Goal: Task Accomplishment & Management: Manage account settings

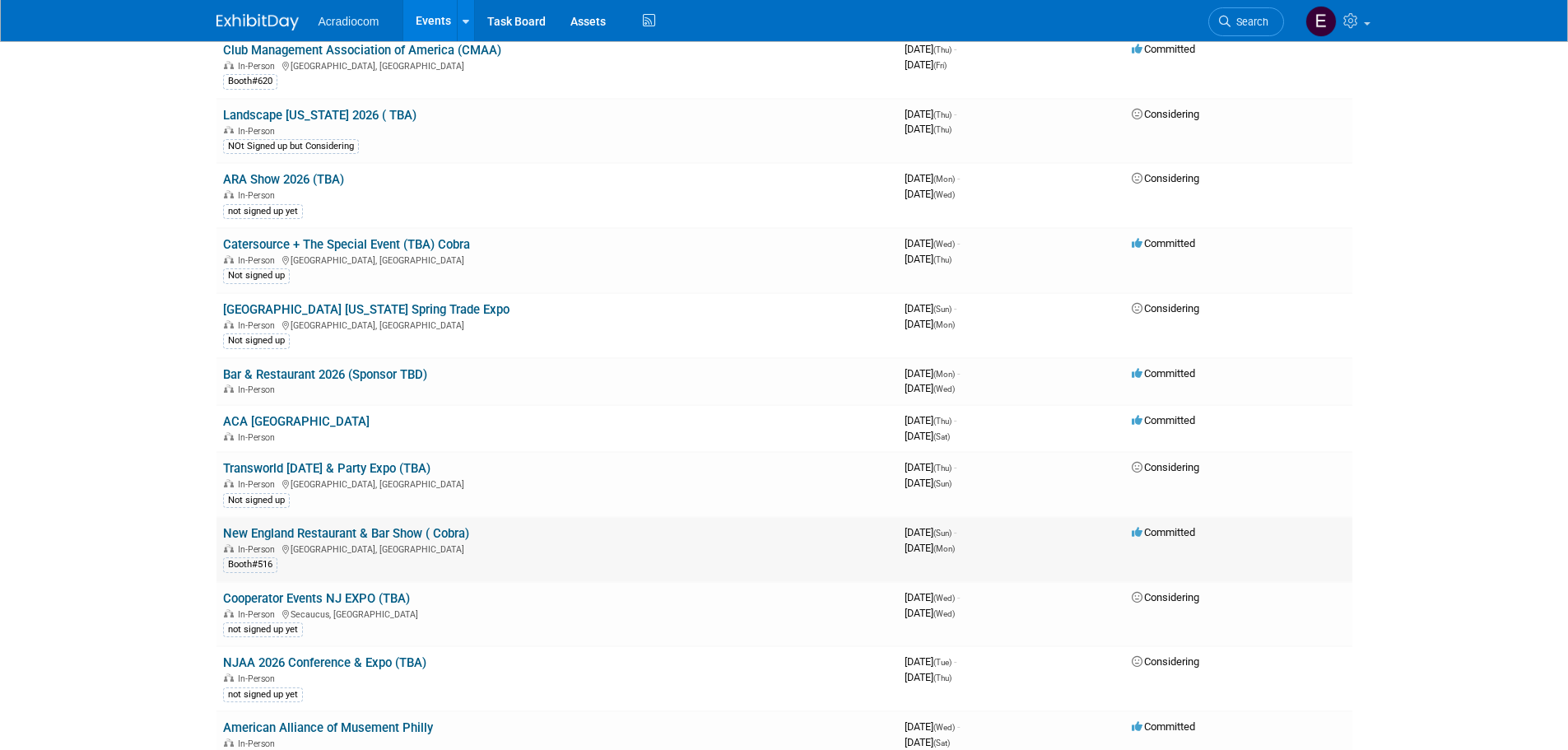
scroll to position [1729, 0]
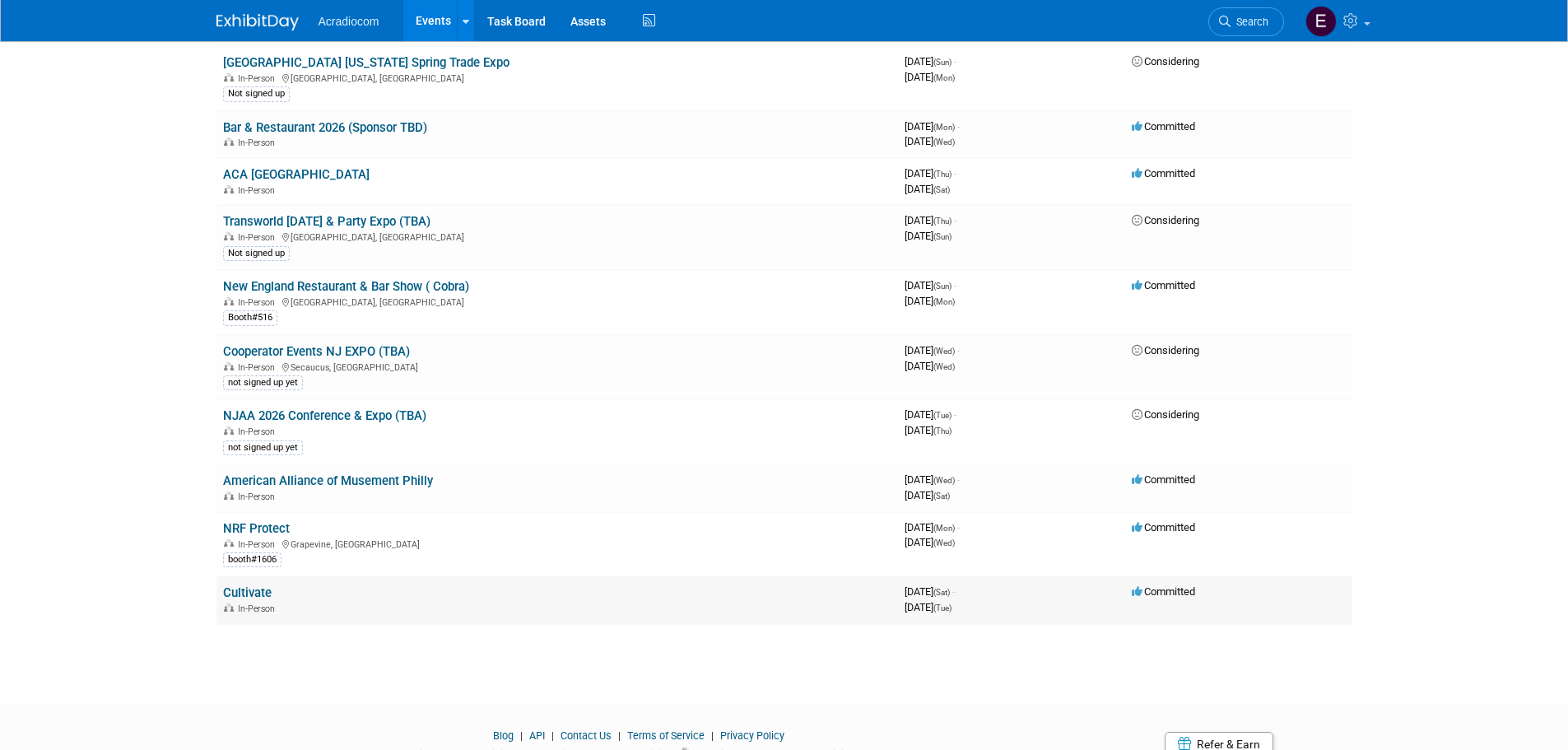
click at [252, 594] on link "Cultivate" at bounding box center [247, 592] width 49 height 15
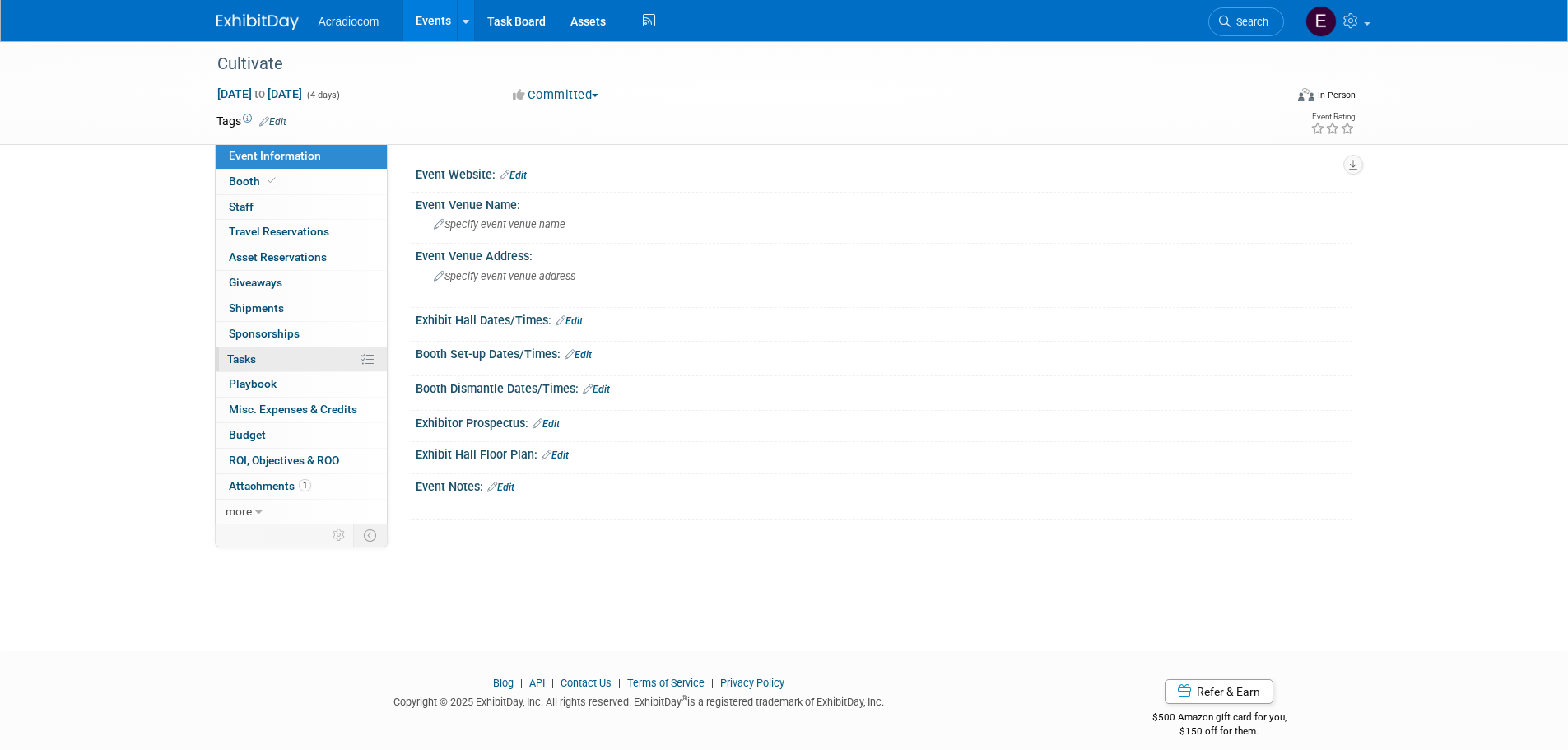
click at [273, 355] on link "0% Tasks 0%" at bounding box center [301, 360] width 172 height 24
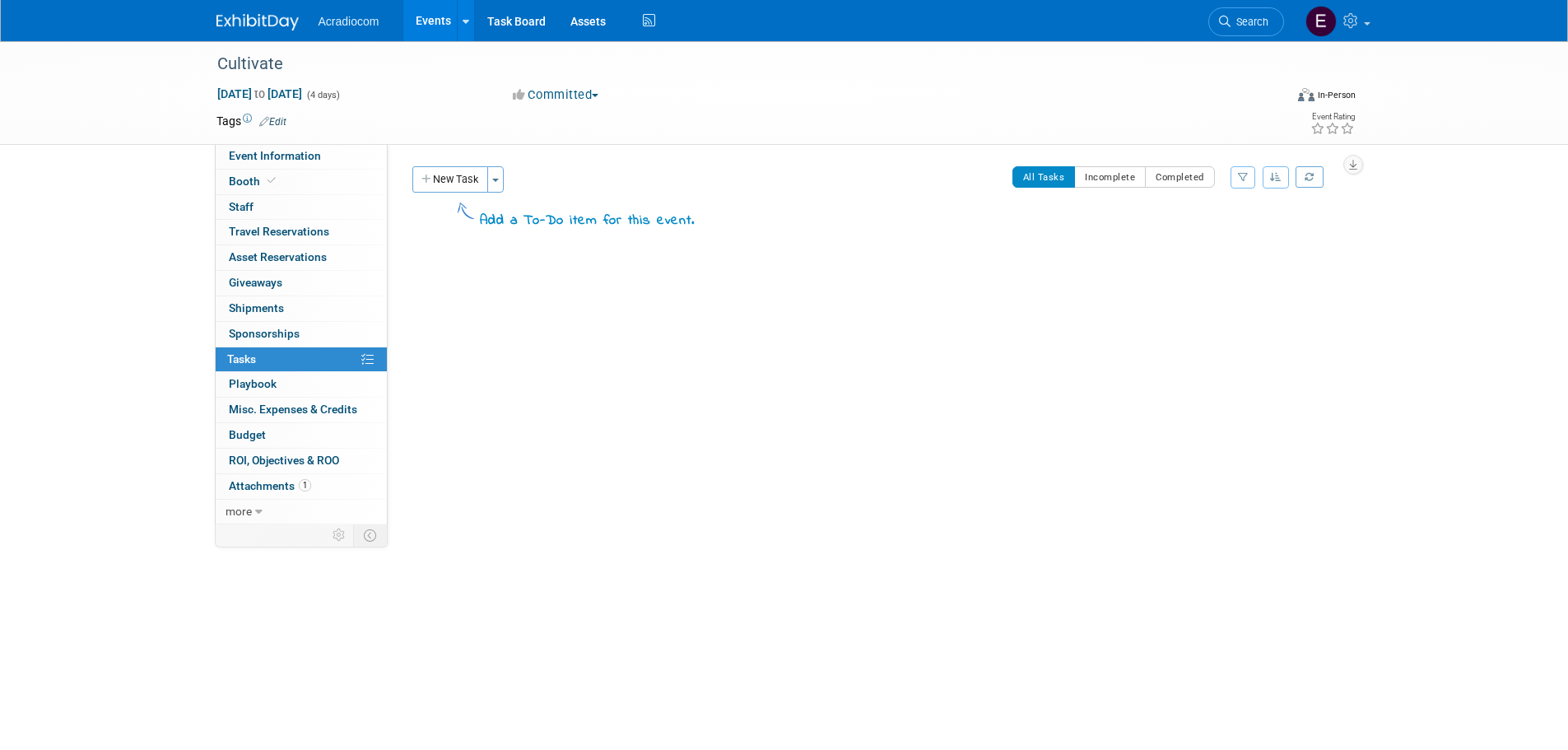
click at [262, 38] on div "Acradiocom Events Add Event Bulk Upload Events Shareable Event Boards Recently …" at bounding box center [784, 20] width 1135 height 41
click at [272, 26] on img at bounding box center [258, 22] width 83 height 17
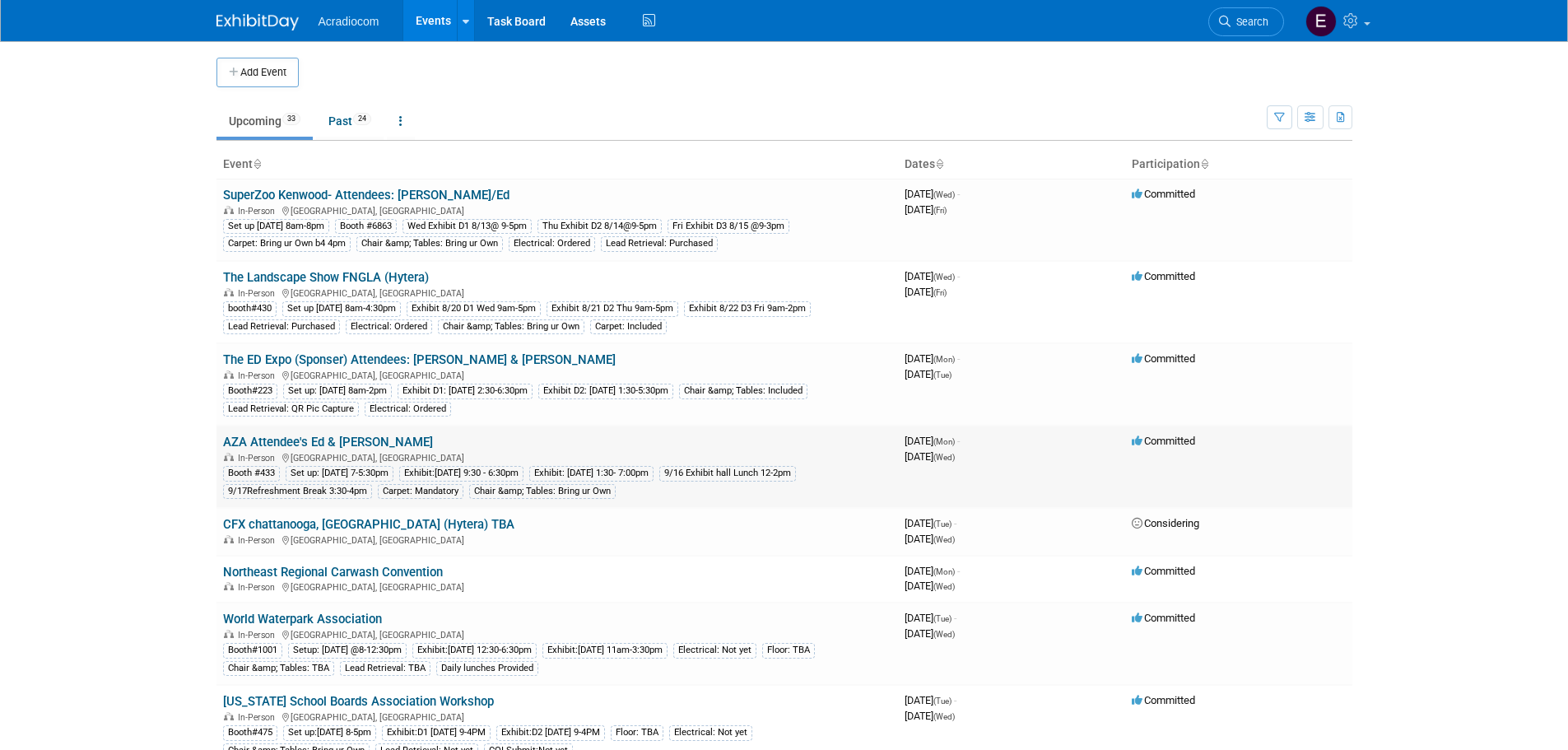
click at [355, 446] on link "AZA Attendee's Ed & [PERSON_NAME]" at bounding box center [327, 442] width 210 height 15
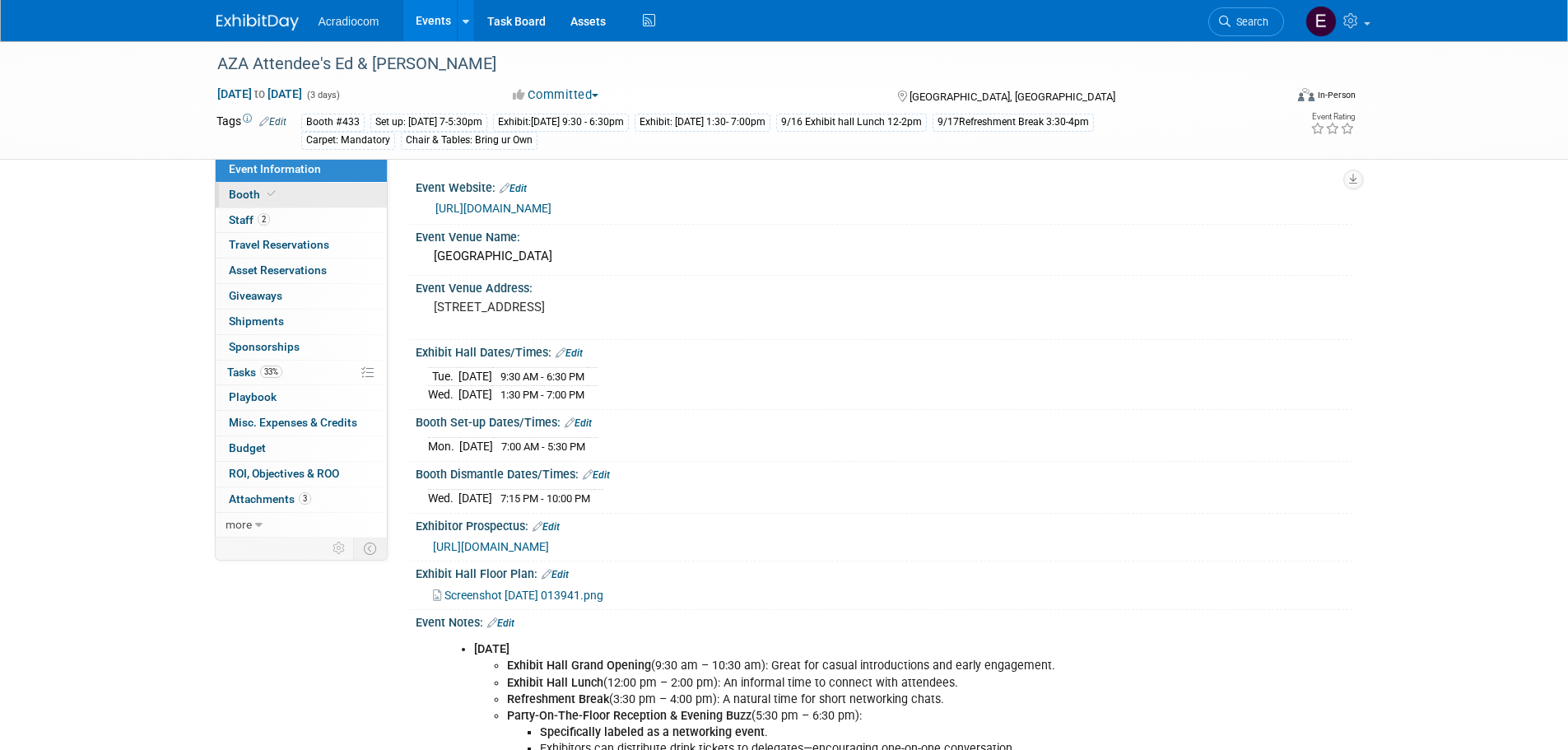
click at [303, 193] on link "Booth" at bounding box center [301, 195] width 172 height 24
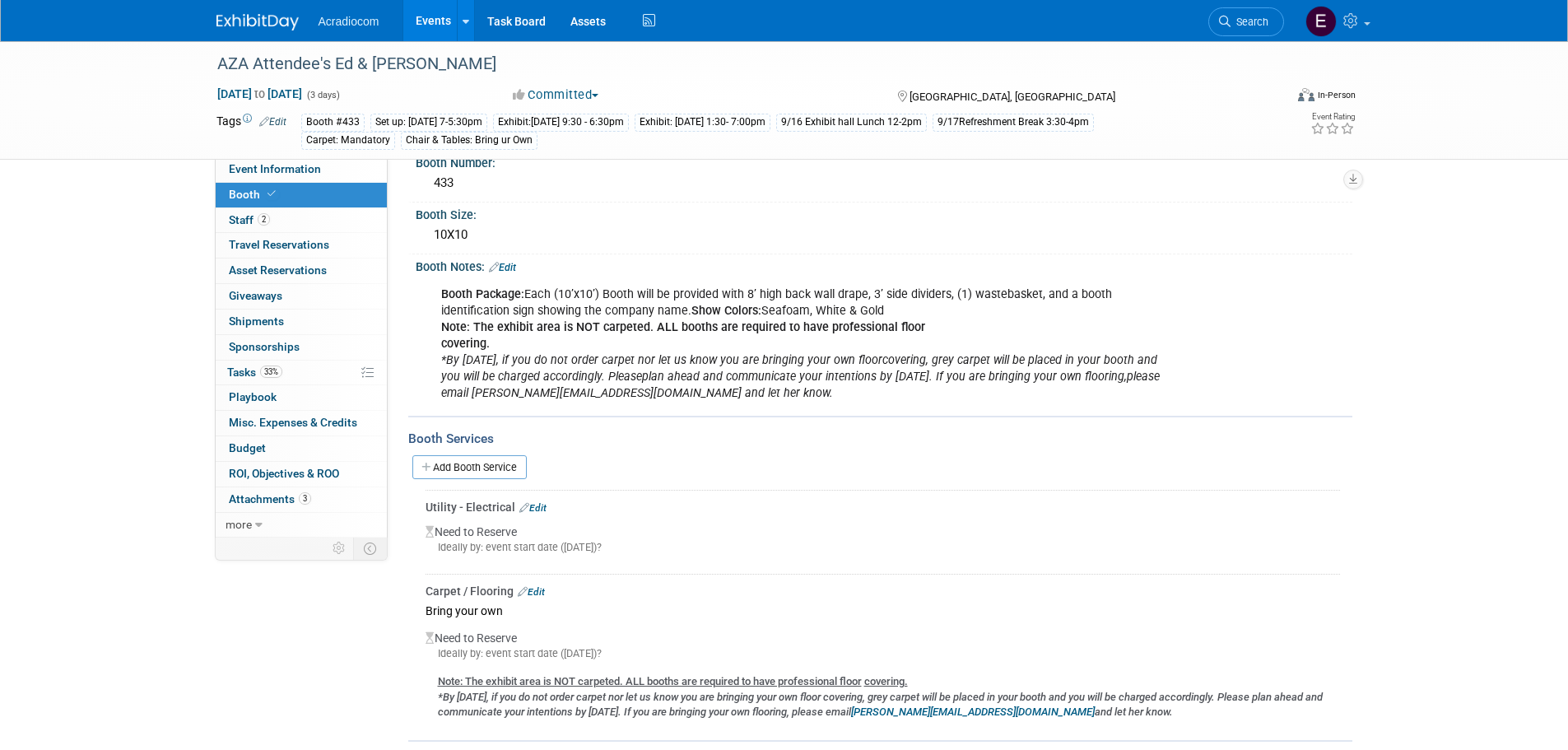
scroll to position [247, 0]
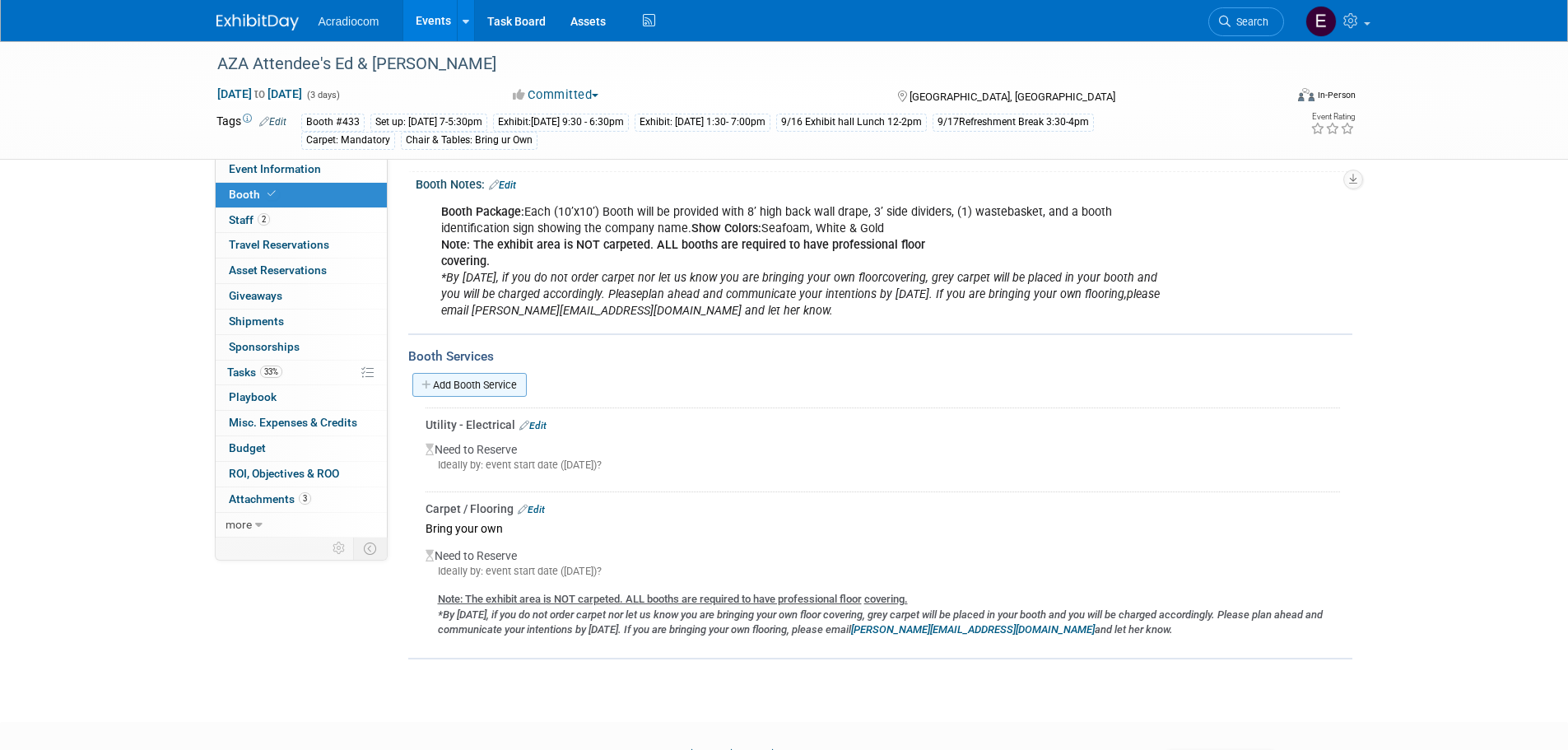
click at [480, 389] on link "Add Booth Service" at bounding box center [469, 384] width 114 height 24
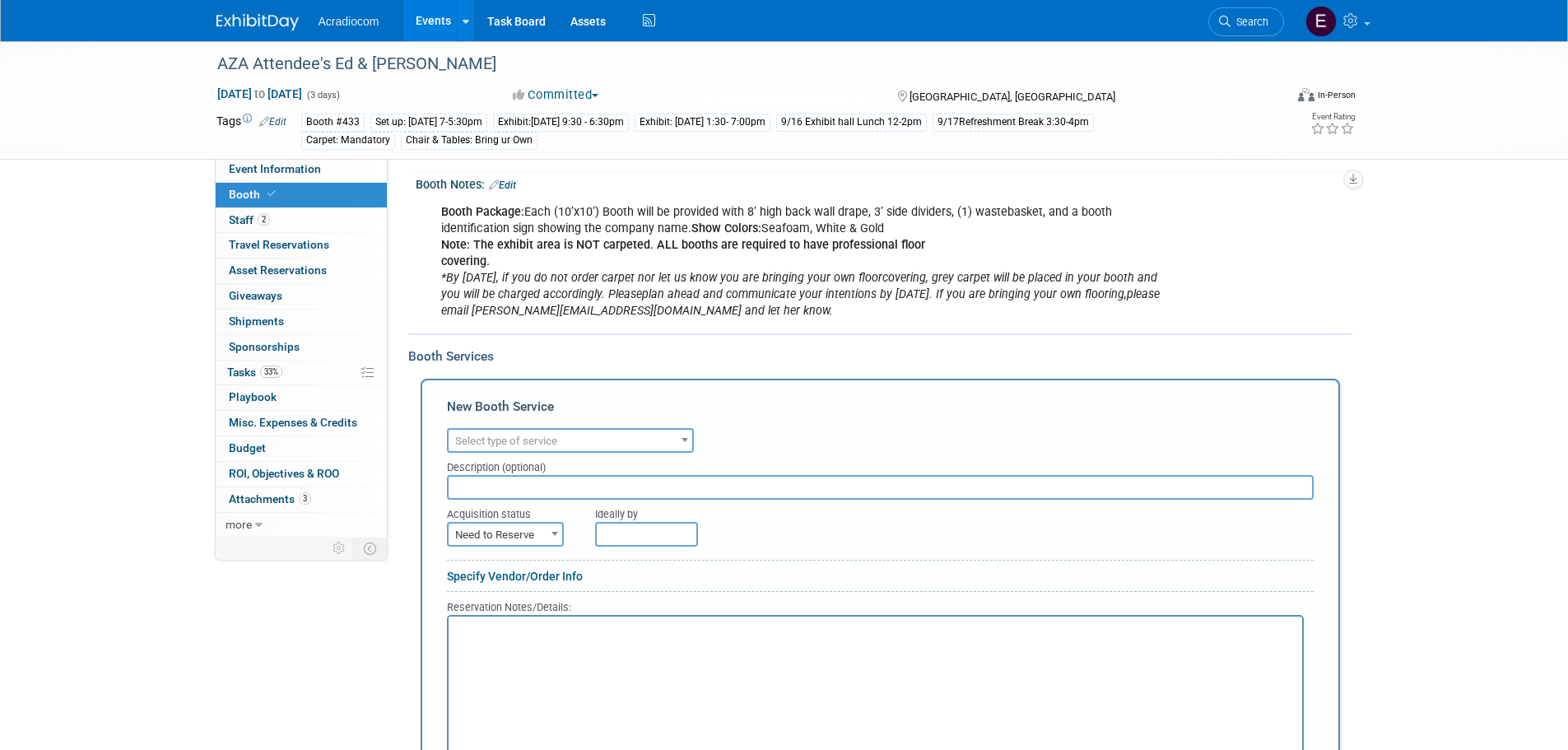
scroll to position [0, 0]
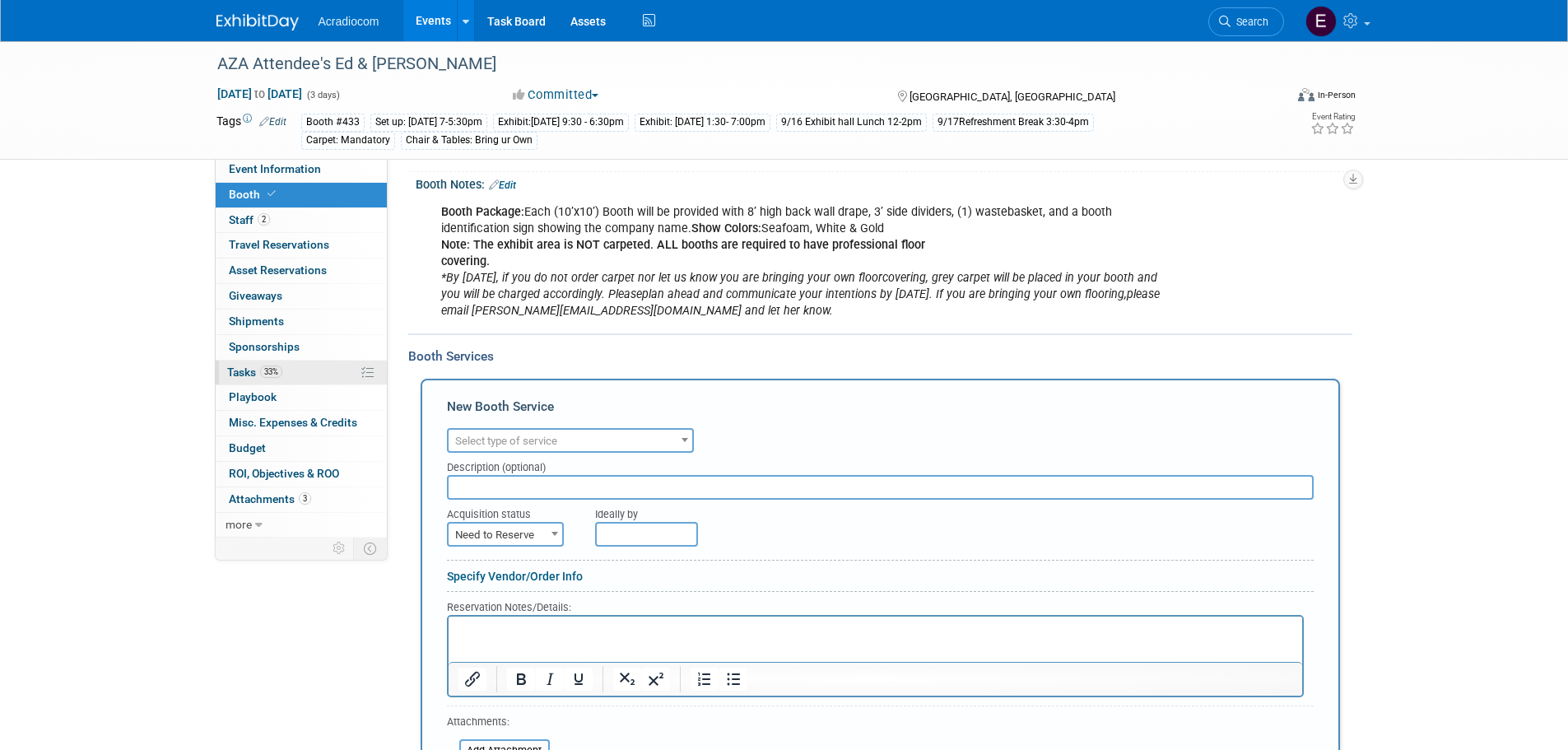
click at [271, 378] on span "Tasks 33%" at bounding box center [254, 372] width 55 height 13
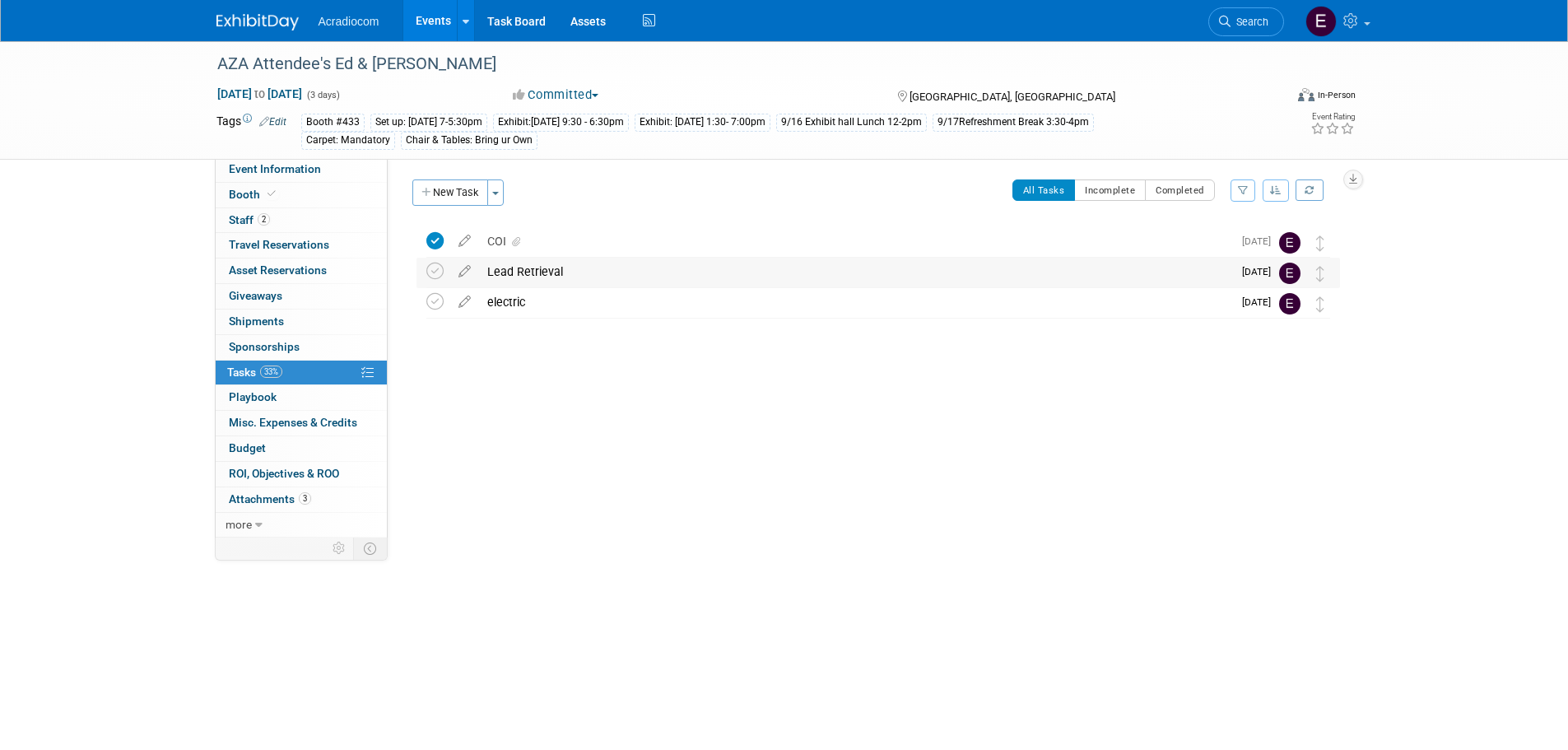
click at [550, 263] on div "Lead Retrieval" at bounding box center [855, 272] width 753 height 28
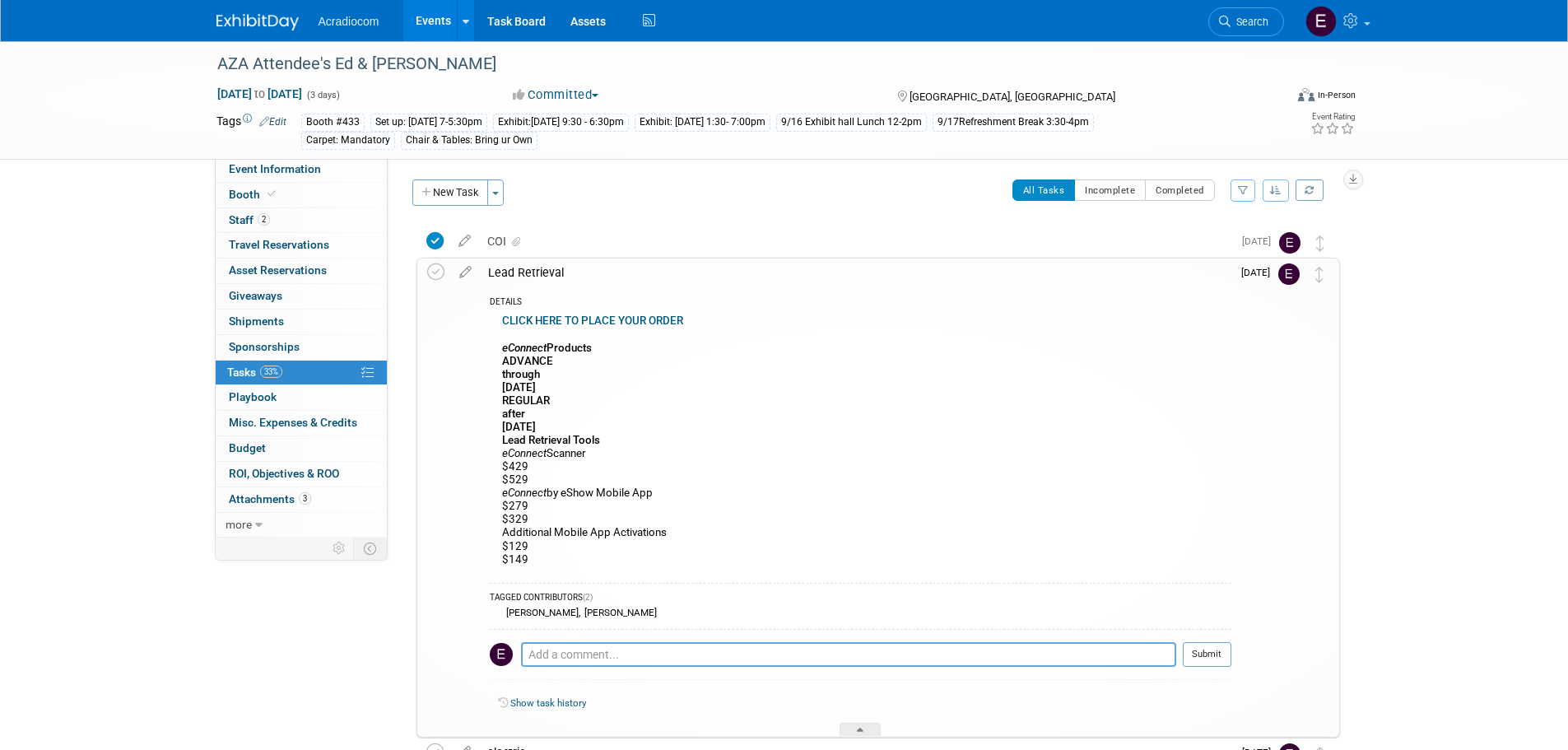
click at [603, 319] on link "CLICK HERE TO PLACE YOUR ORDER" at bounding box center [593, 321] width 181 height 12
click at [528, 265] on div "Lead Retrieval" at bounding box center [855, 273] width 751 height 28
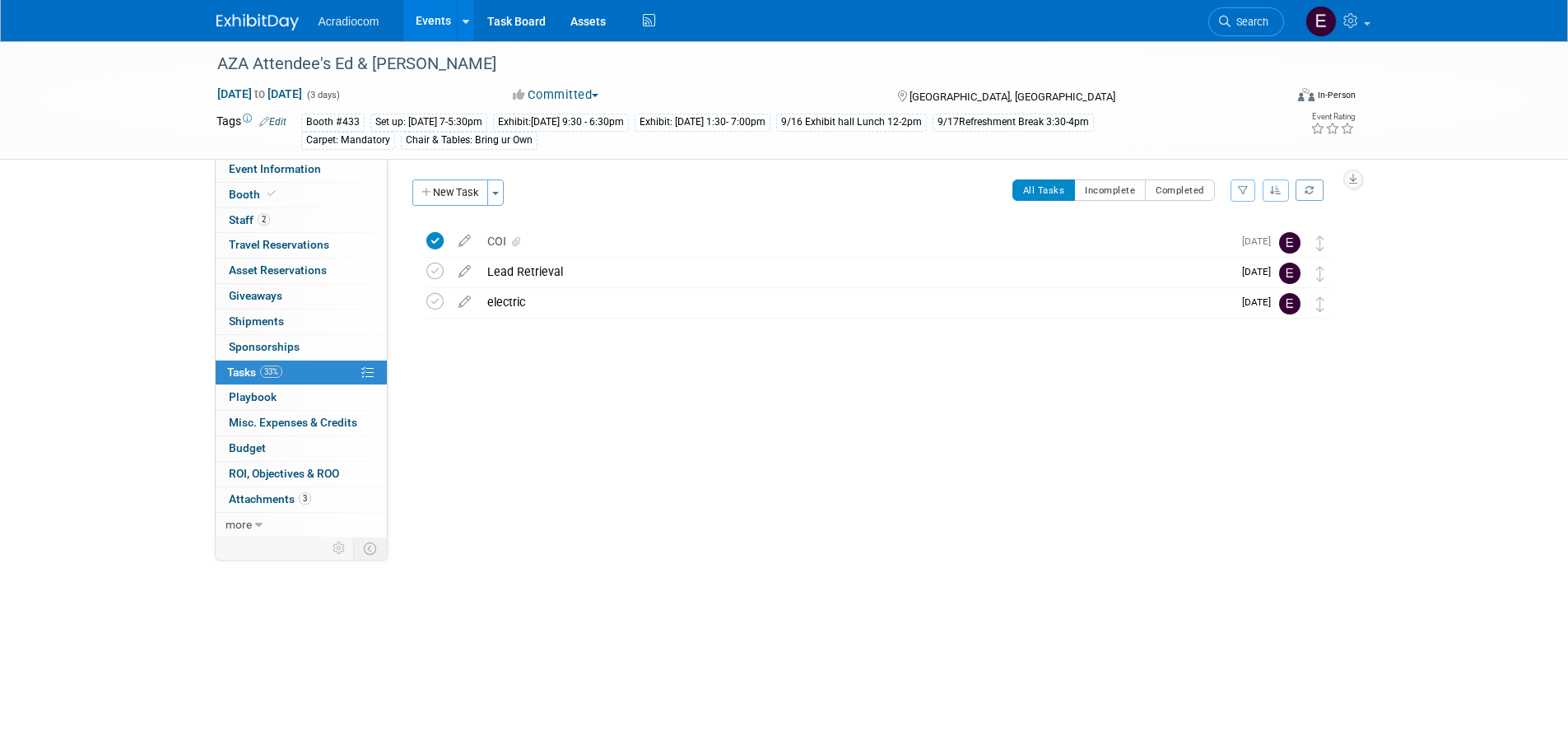
click at [274, 23] on img at bounding box center [258, 22] width 83 height 17
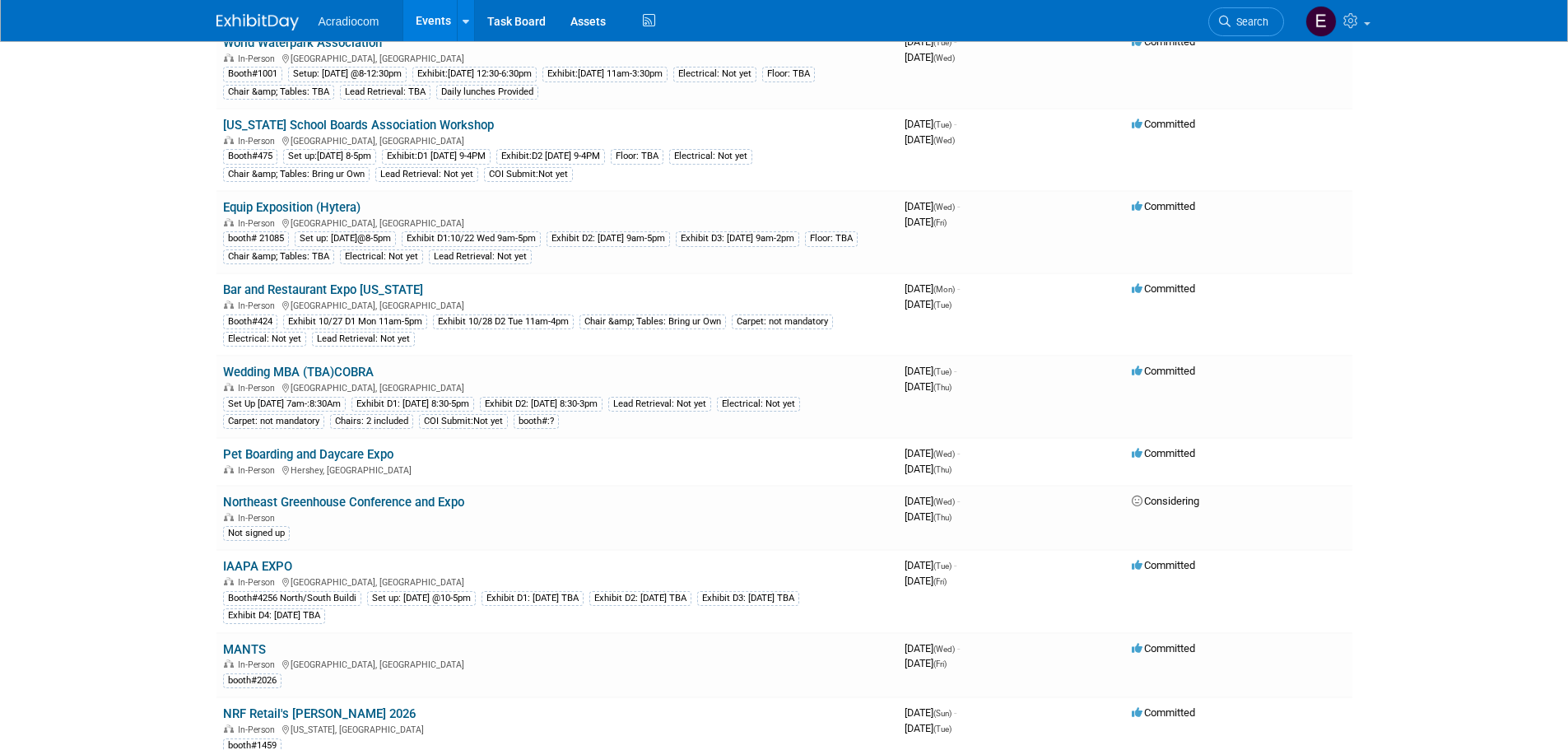
scroll to position [741, 0]
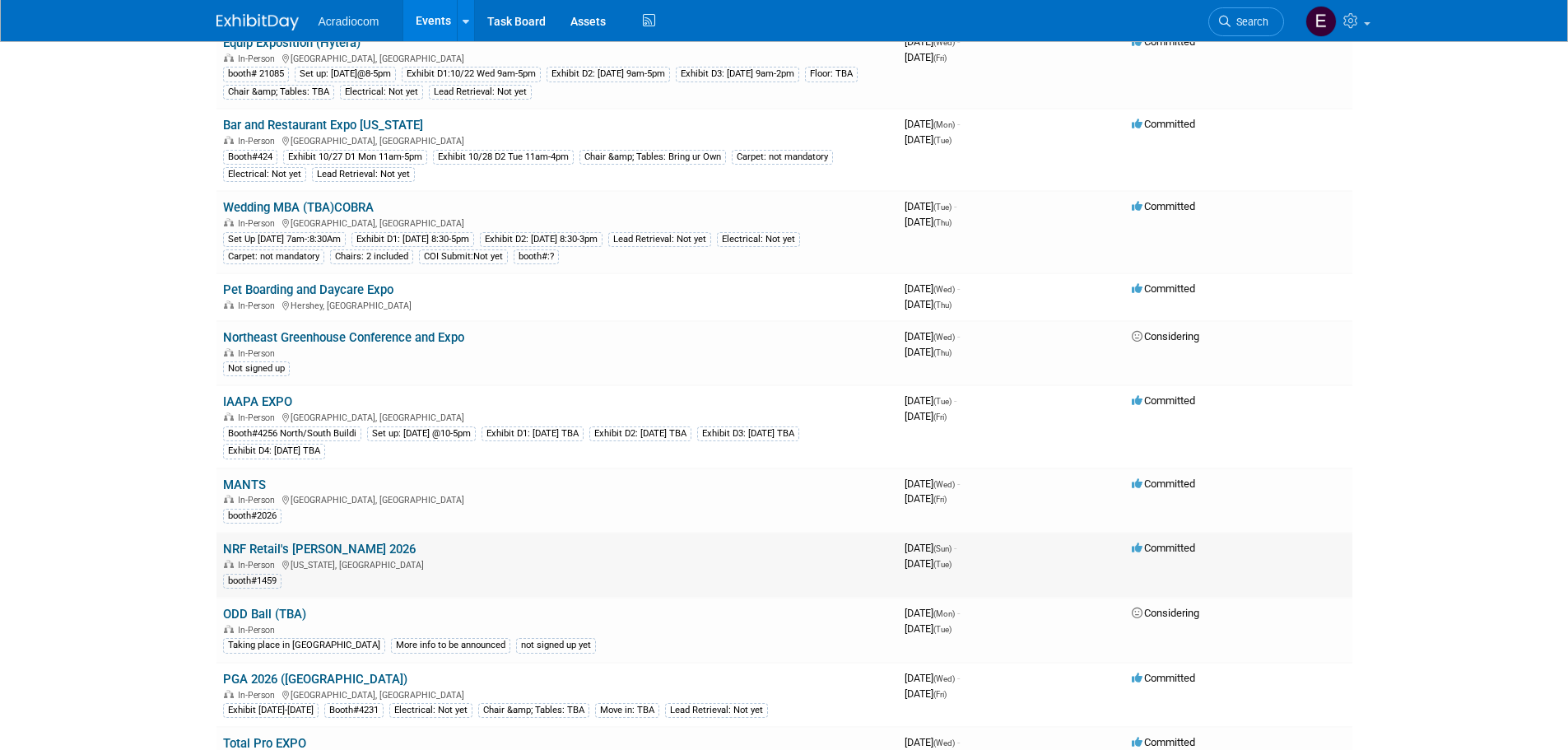
click at [360, 547] on link "NRF Retail's Big Show 2026" at bounding box center [319, 549] width 192 height 15
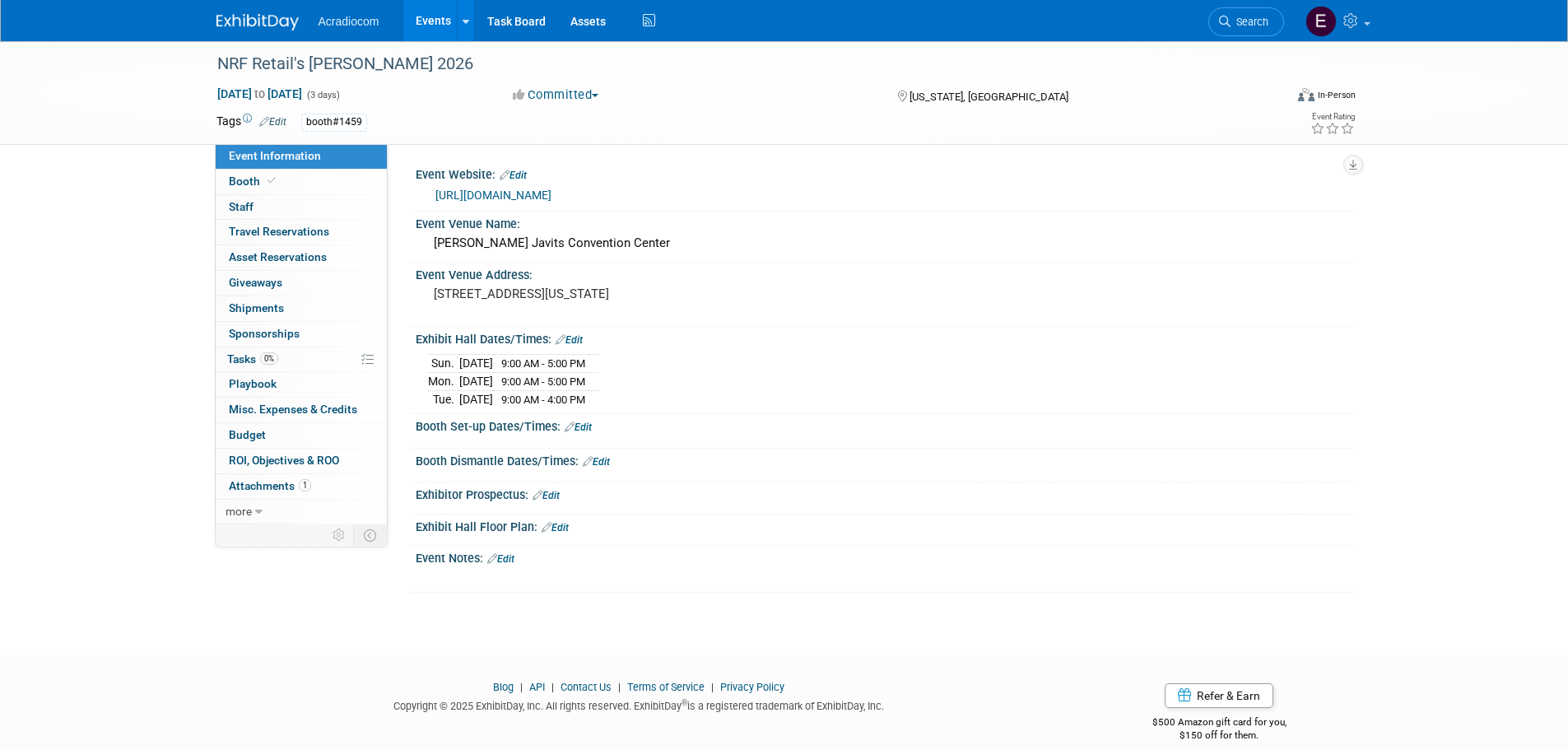
click at [551, 188] on link "https://nrfbigshow.nrf.com/" at bounding box center [493, 194] width 116 height 13
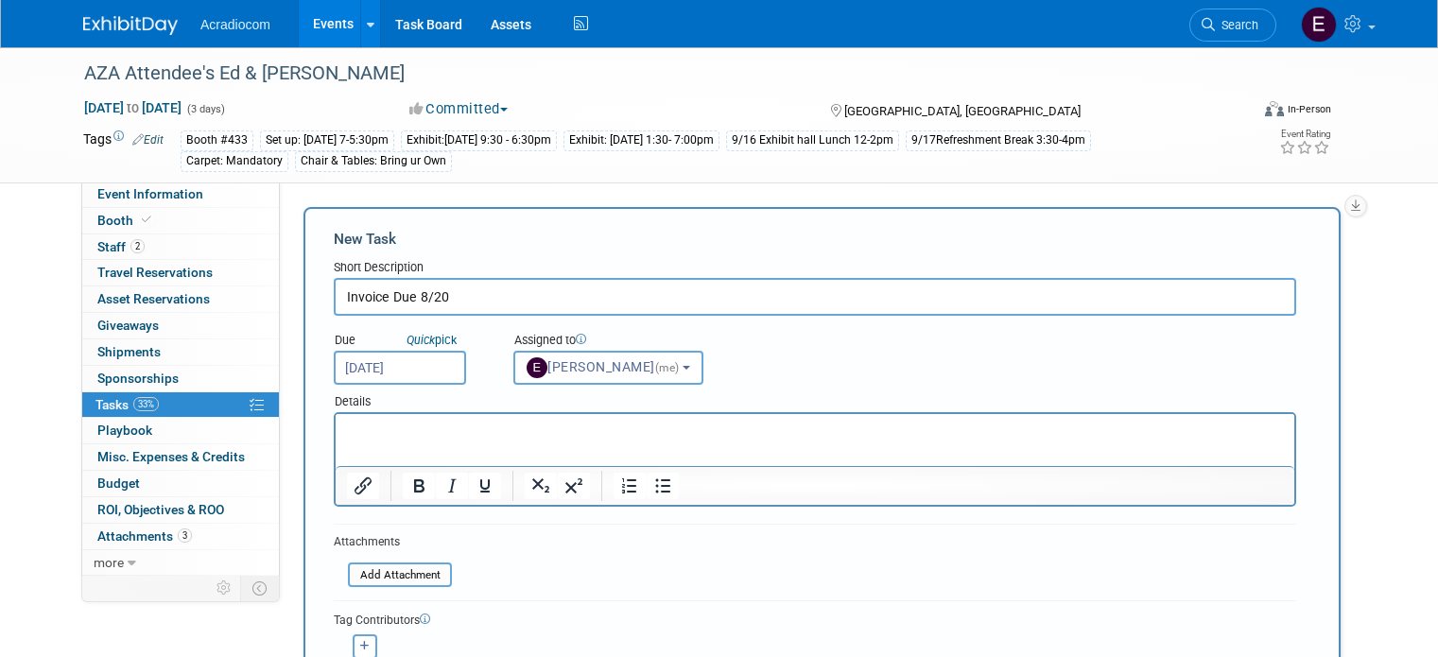
select select "c1932504-55f6-44c3-81d7-d85bb0d41d46"
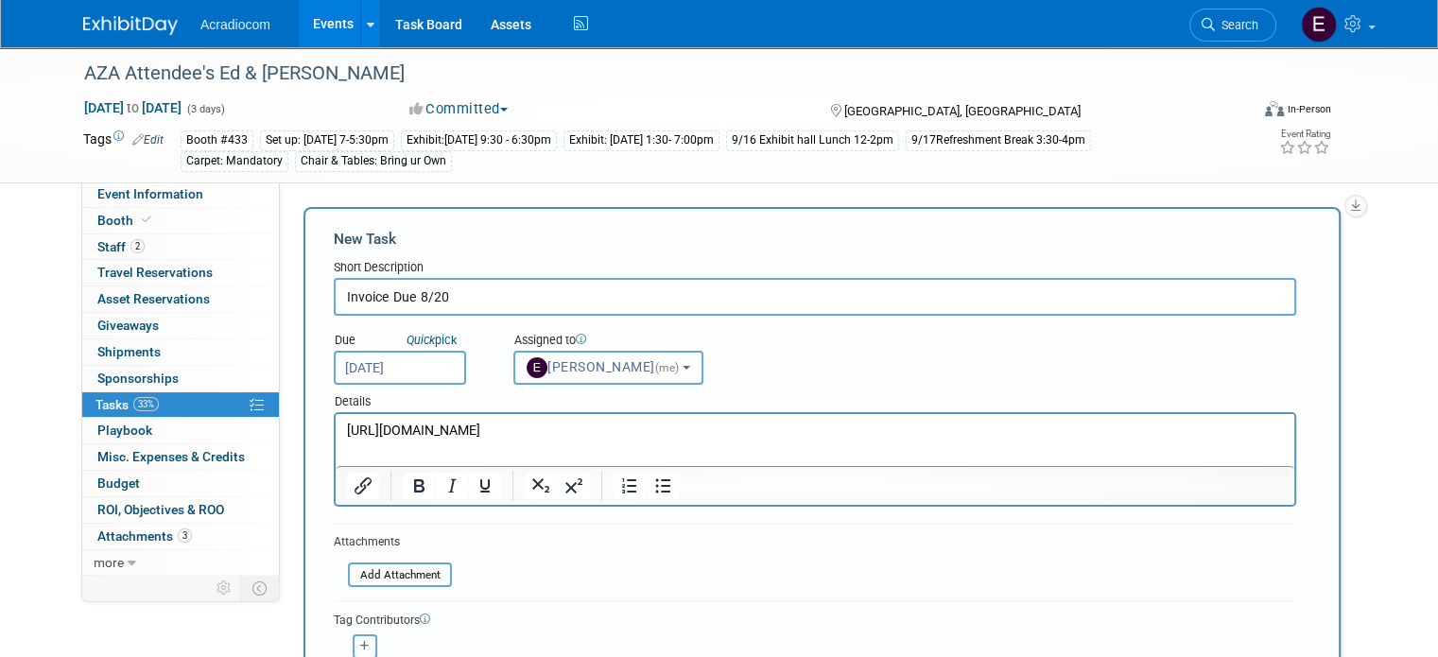
scroll to position [333, 0]
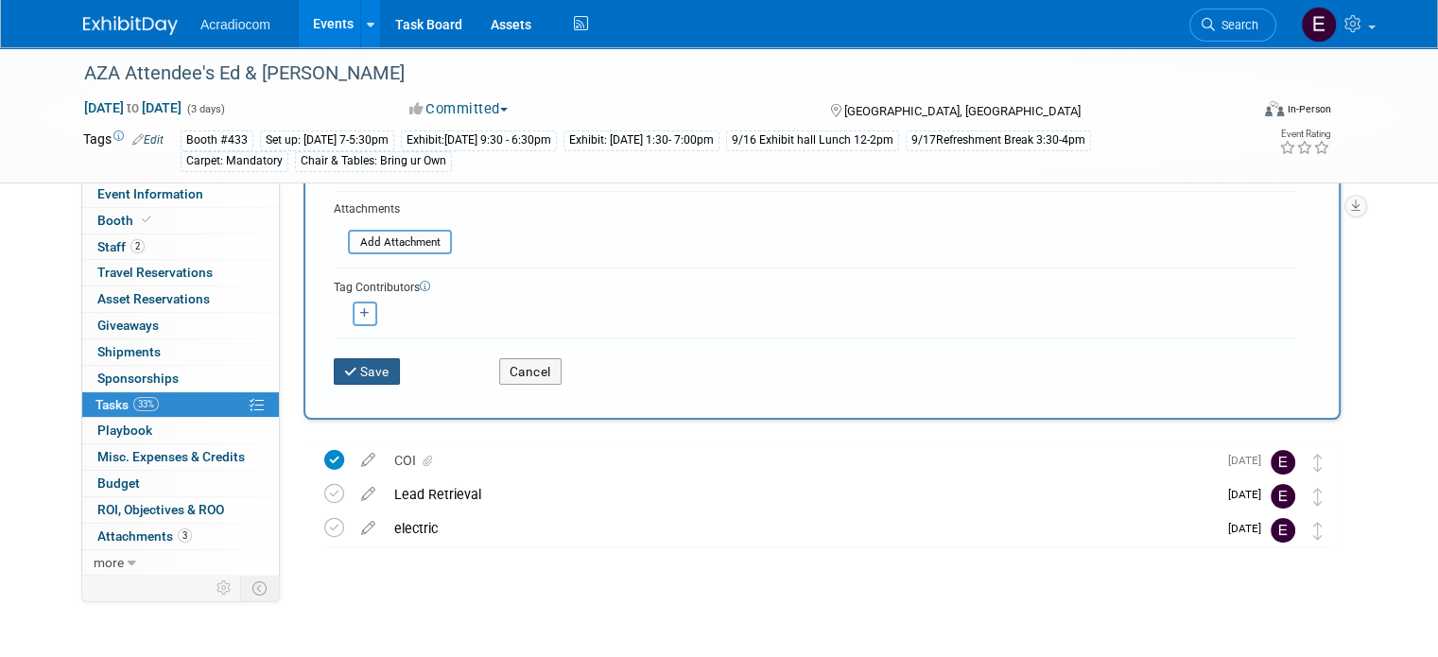
click at [344, 366] on icon "submit" at bounding box center [352, 372] width 16 height 13
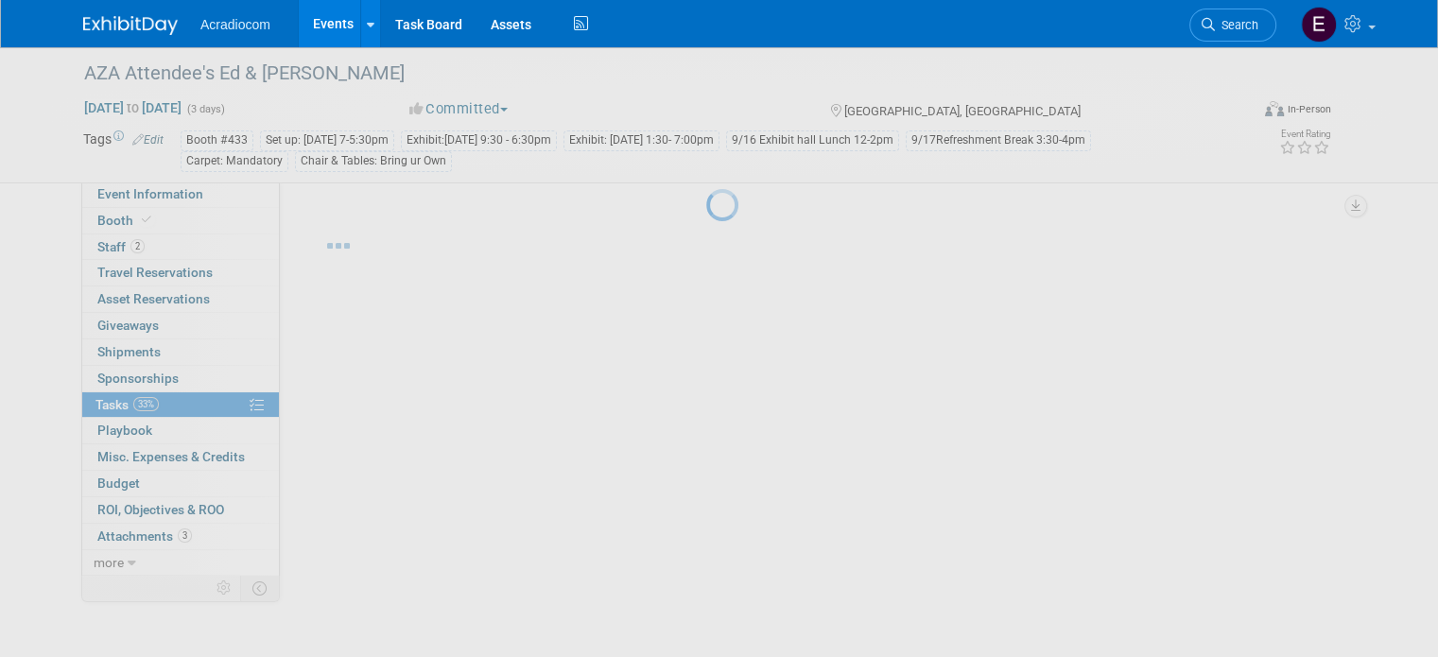
scroll to position [0, 0]
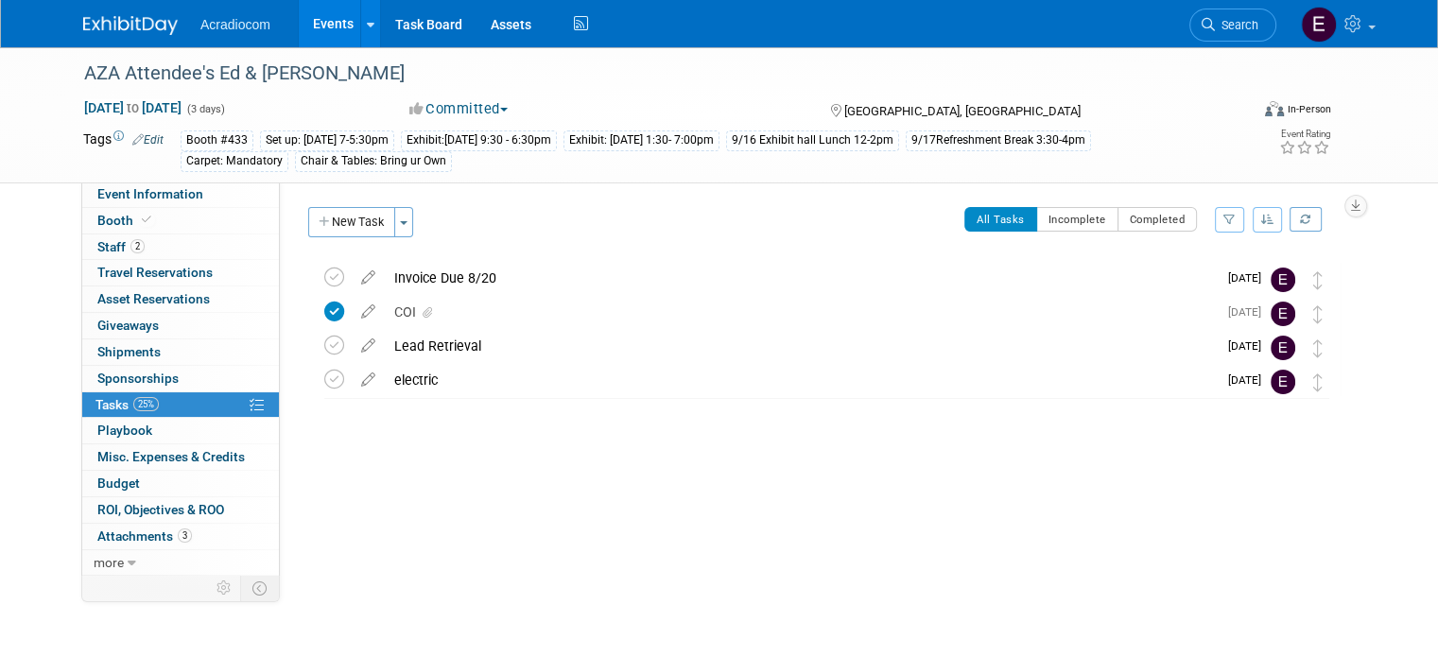
click at [121, 29] on img at bounding box center [130, 25] width 95 height 19
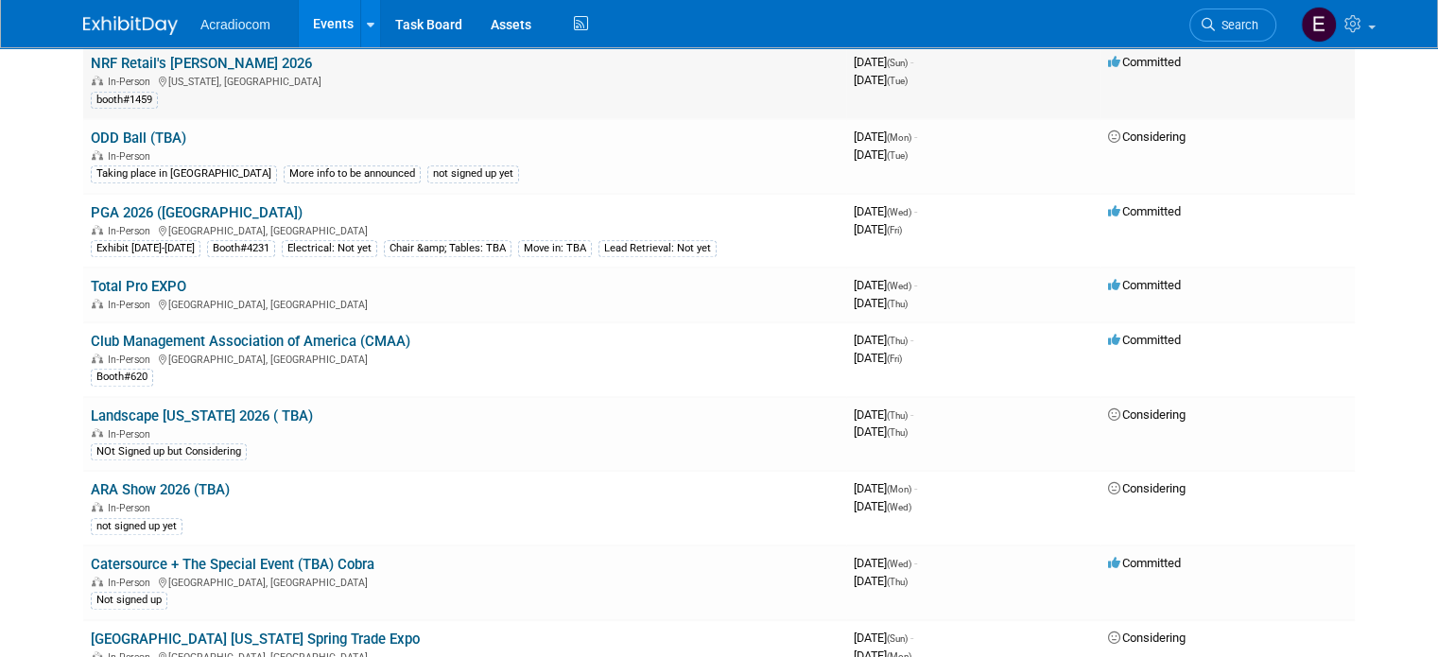
scroll to position [1229, 0]
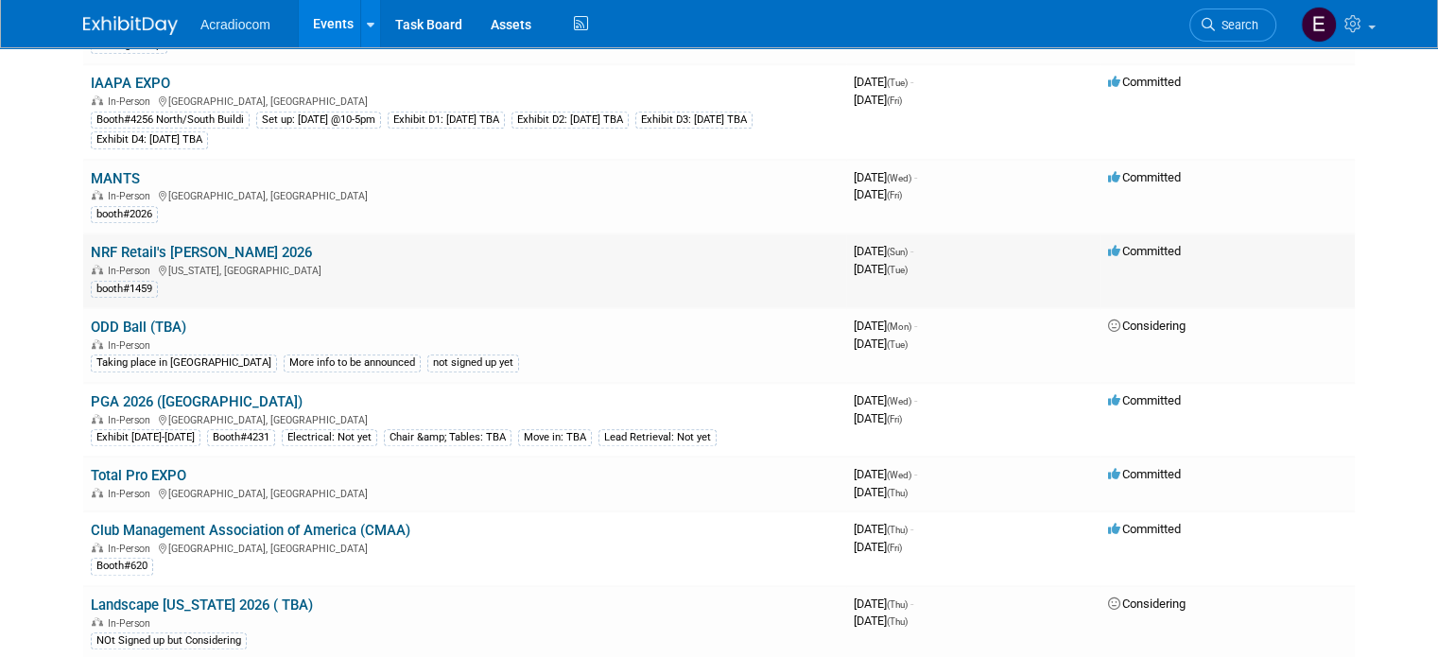
click at [133, 244] on link "NRF Retail's [PERSON_NAME] 2026" at bounding box center [201, 252] width 221 height 17
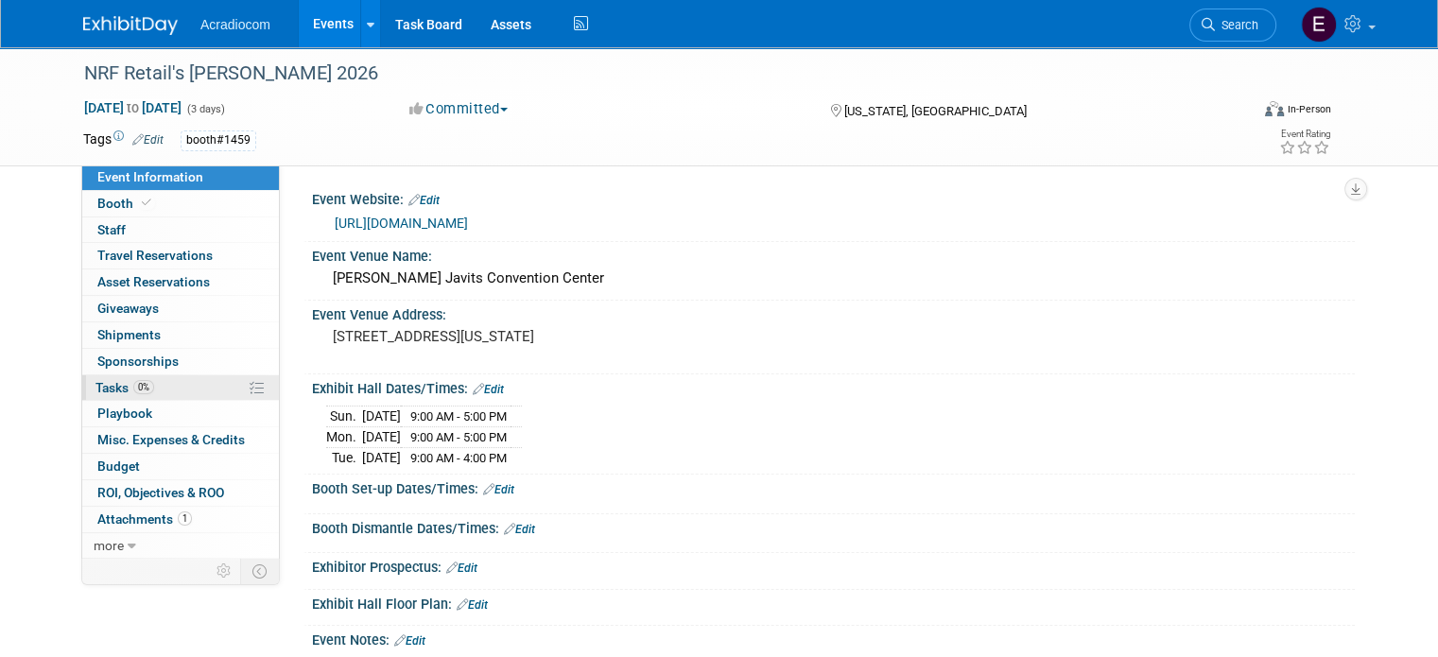
click at [130, 376] on link "0% Tasks 0%" at bounding box center [180, 388] width 197 height 26
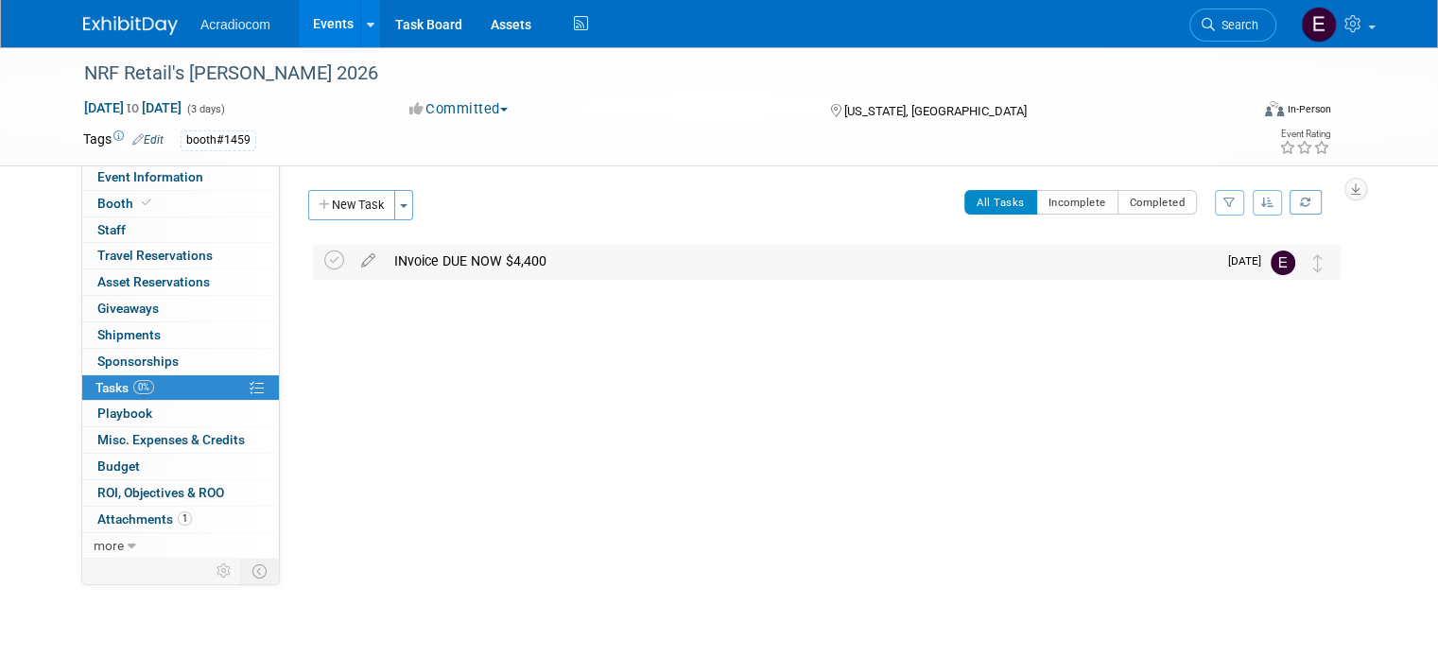
click at [552, 258] on div "INvoice DUE NOW $4,400" at bounding box center [801, 261] width 832 height 32
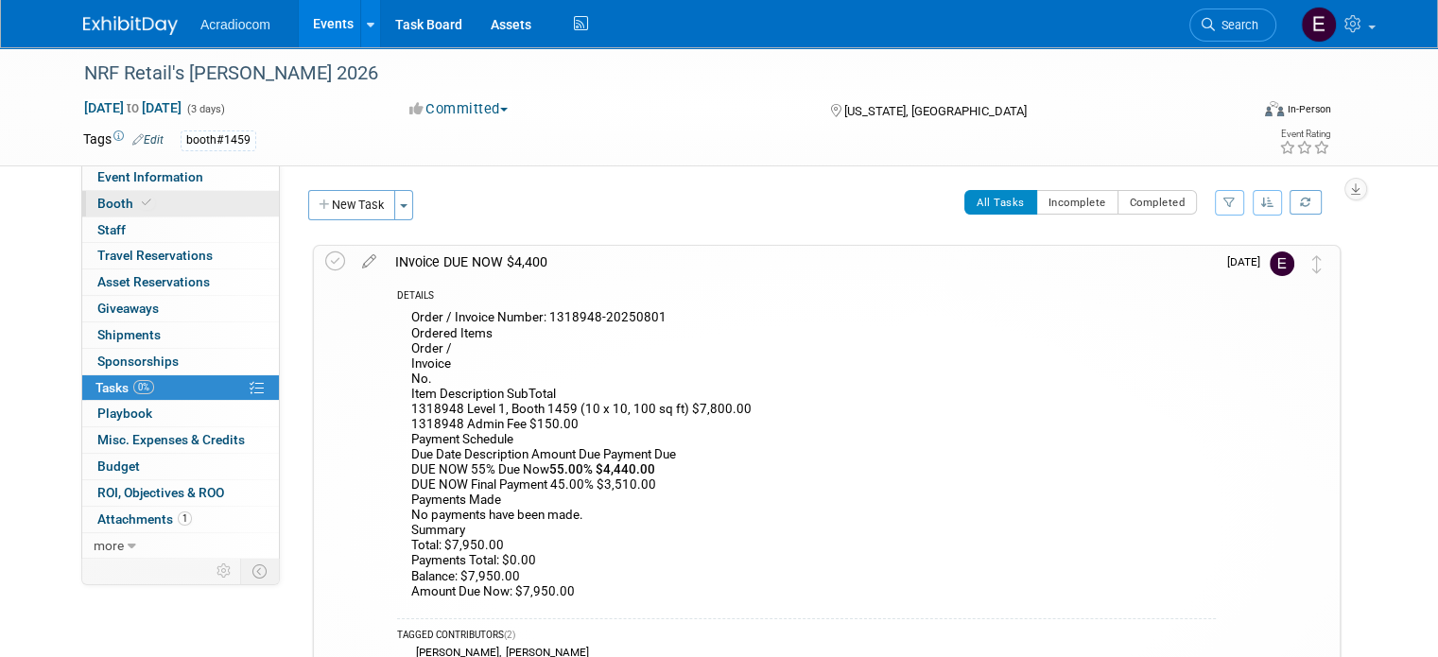
click at [181, 209] on link "Booth" at bounding box center [180, 204] width 197 height 26
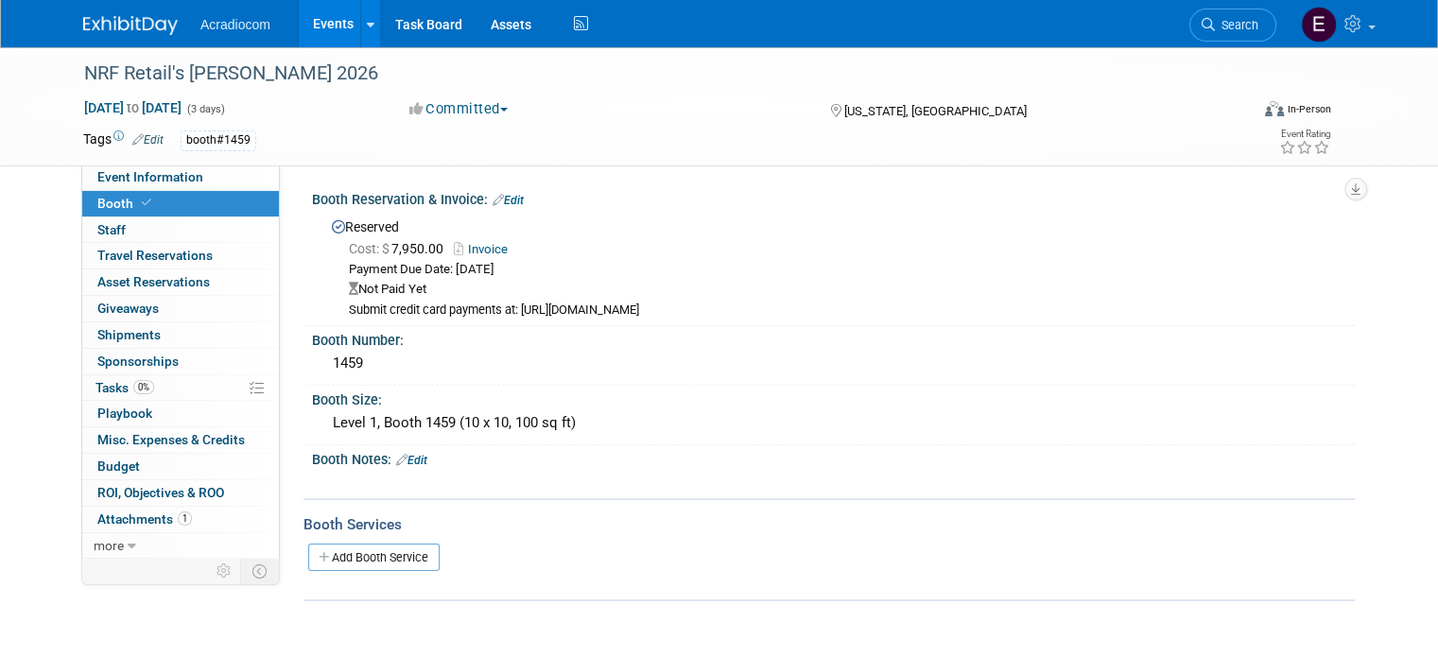
click at [110, 21] on img at bounding box center [130, 25] width 95 height 19
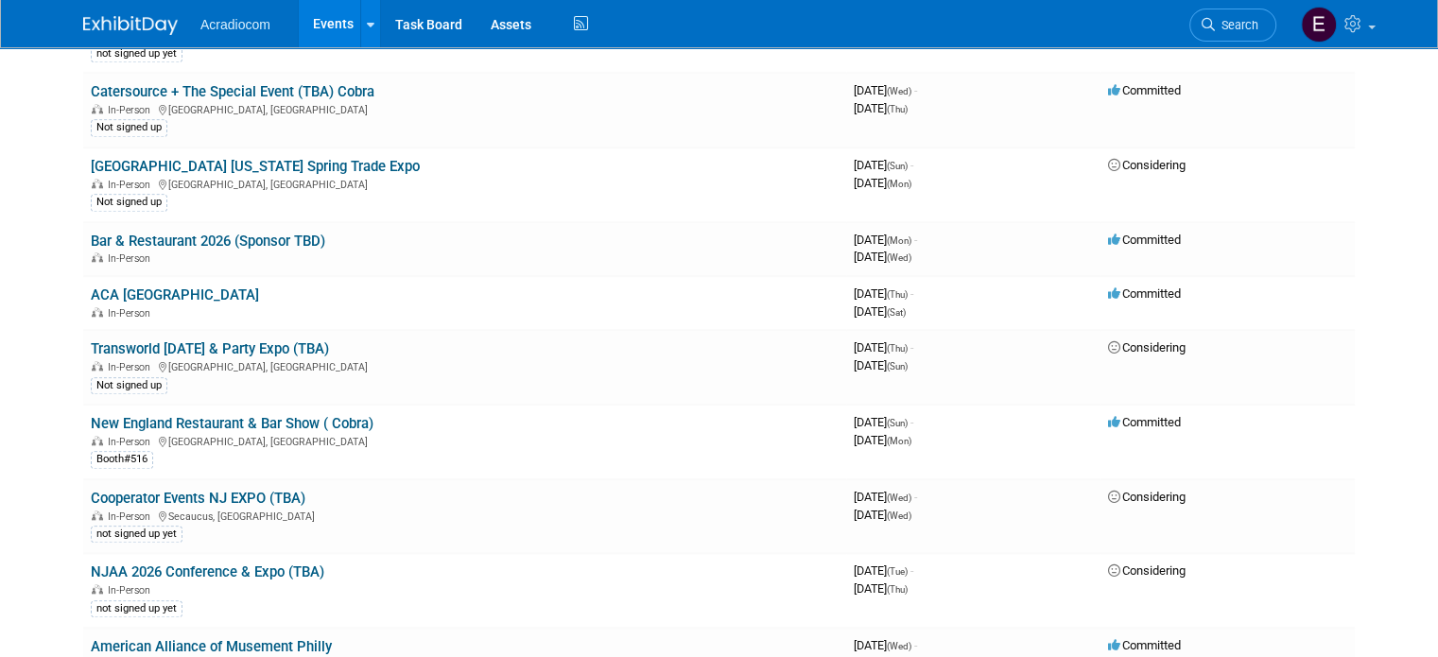
scroll to position [2174, 0]
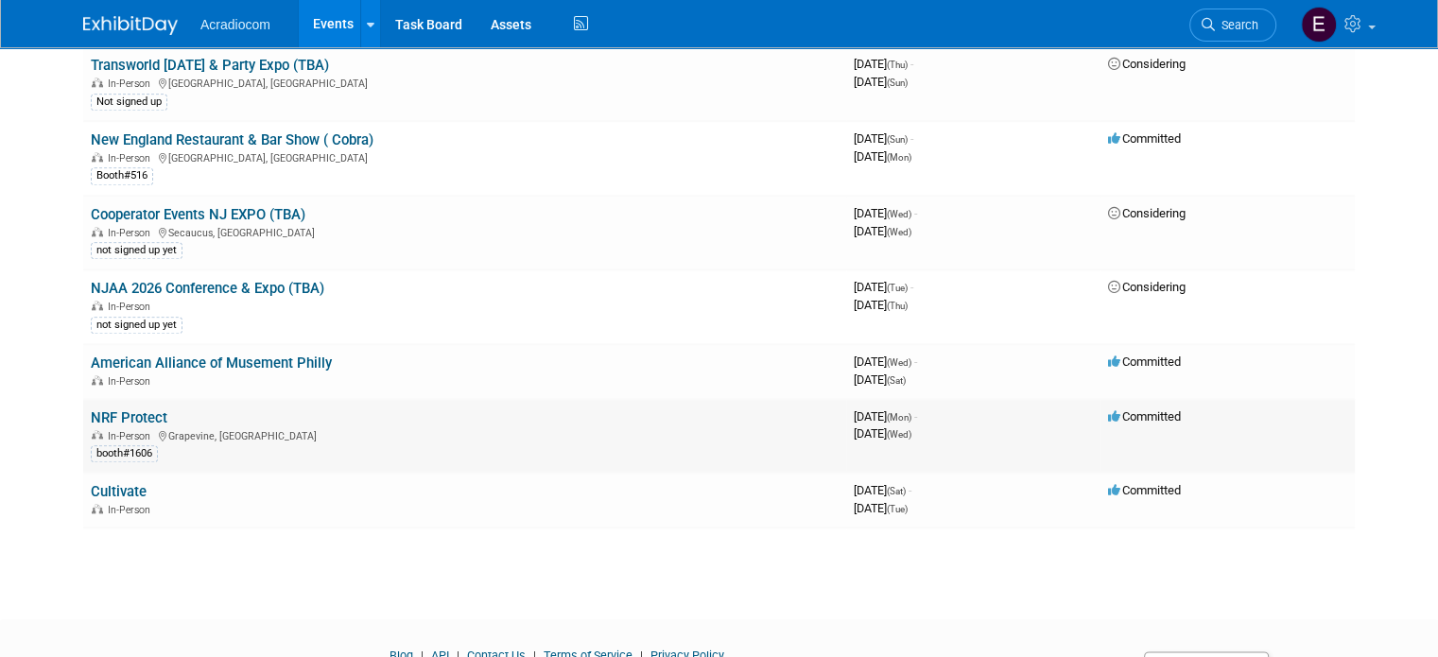
click at [113, 409] on link "NRF Protect" at bounding box center [129, 417] width 77 height 17
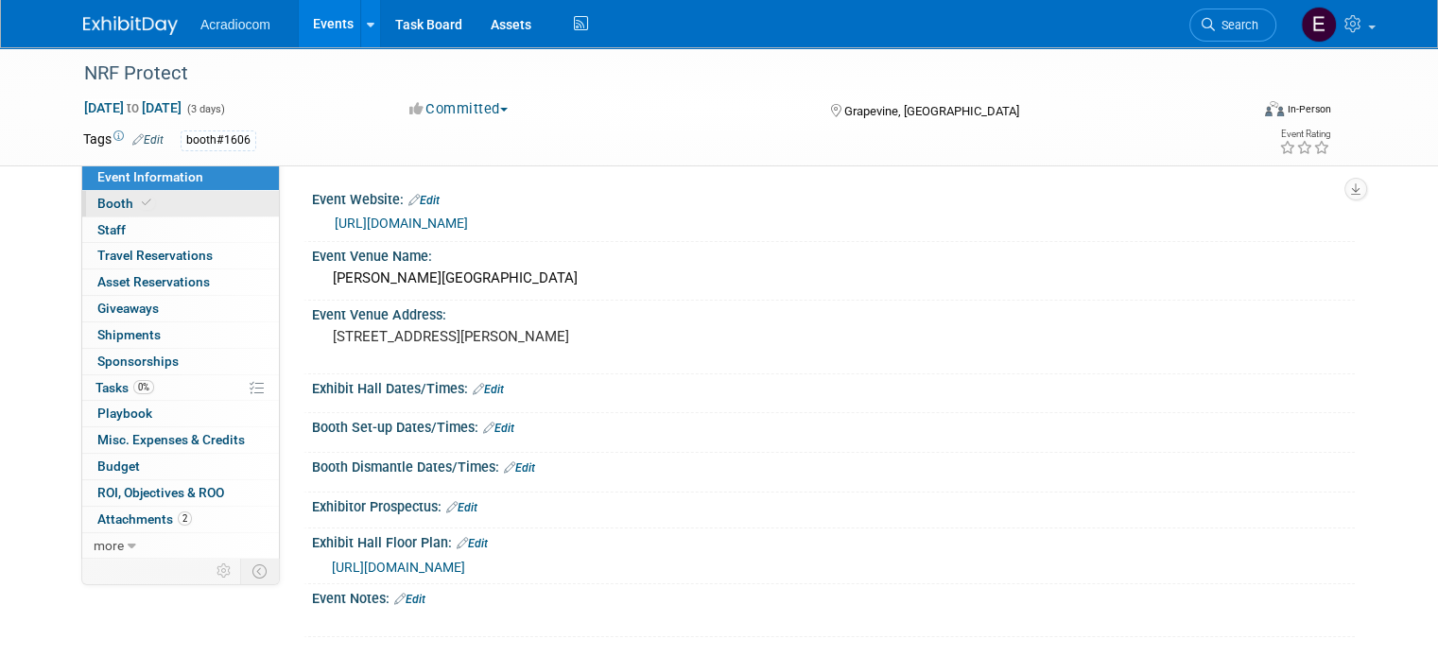
click at [180, 212] on link "Booth" at bounding box center [180, 204] width 197 height 26
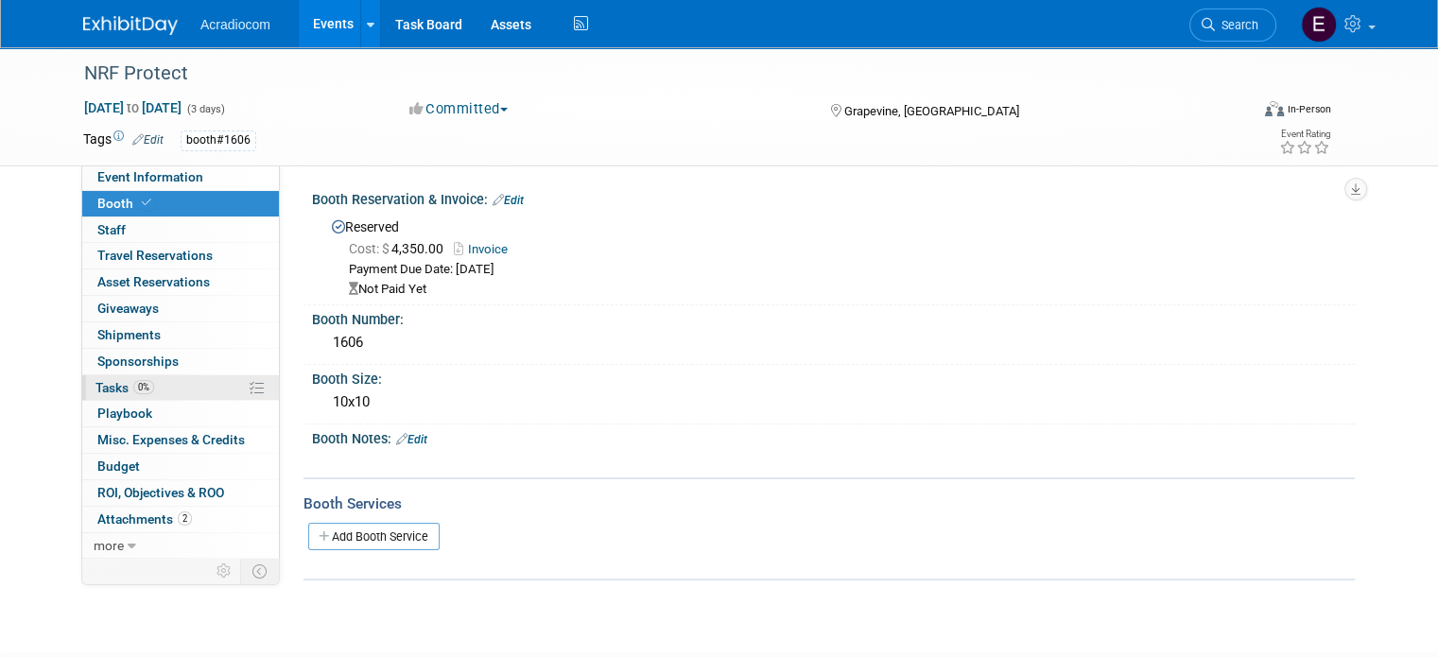
click at [136, 393] on span "Tasks 0%" at bounding box center [124, 387] width 59 height 15
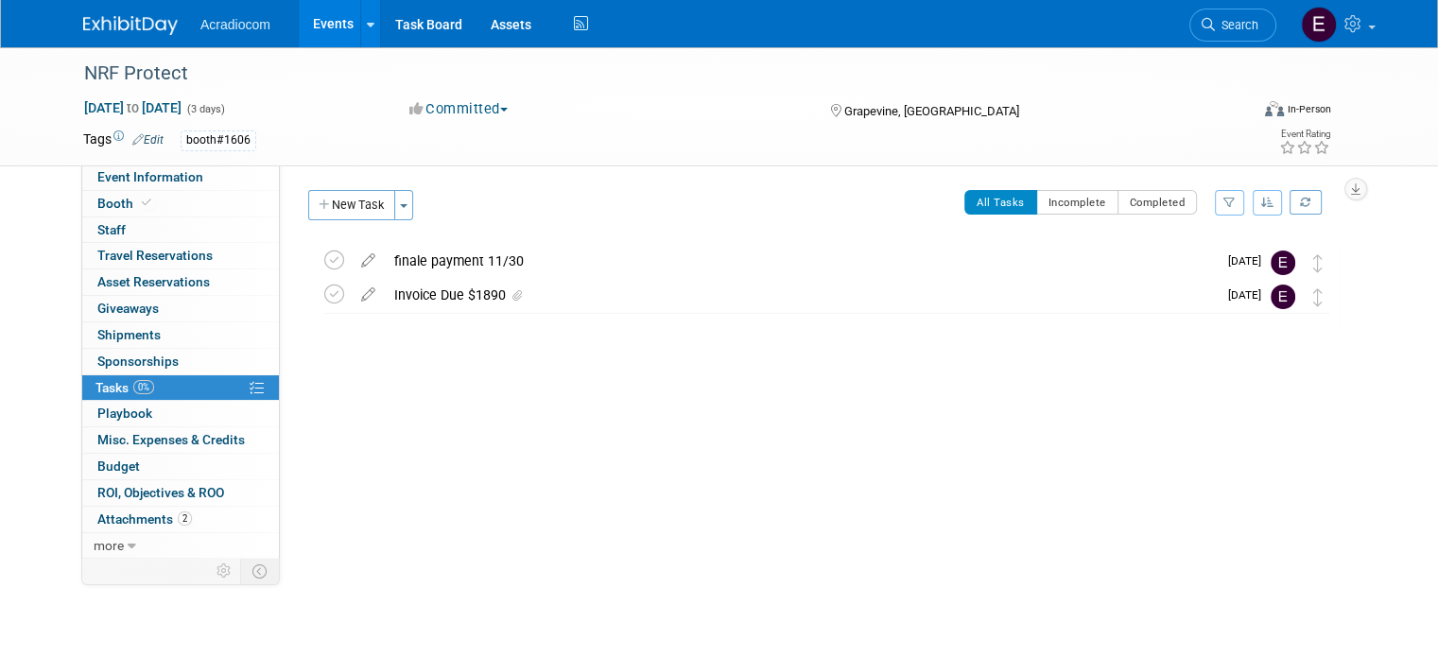
click at [136, 27] on img at bounding box center [130, 25] width 95 height 19
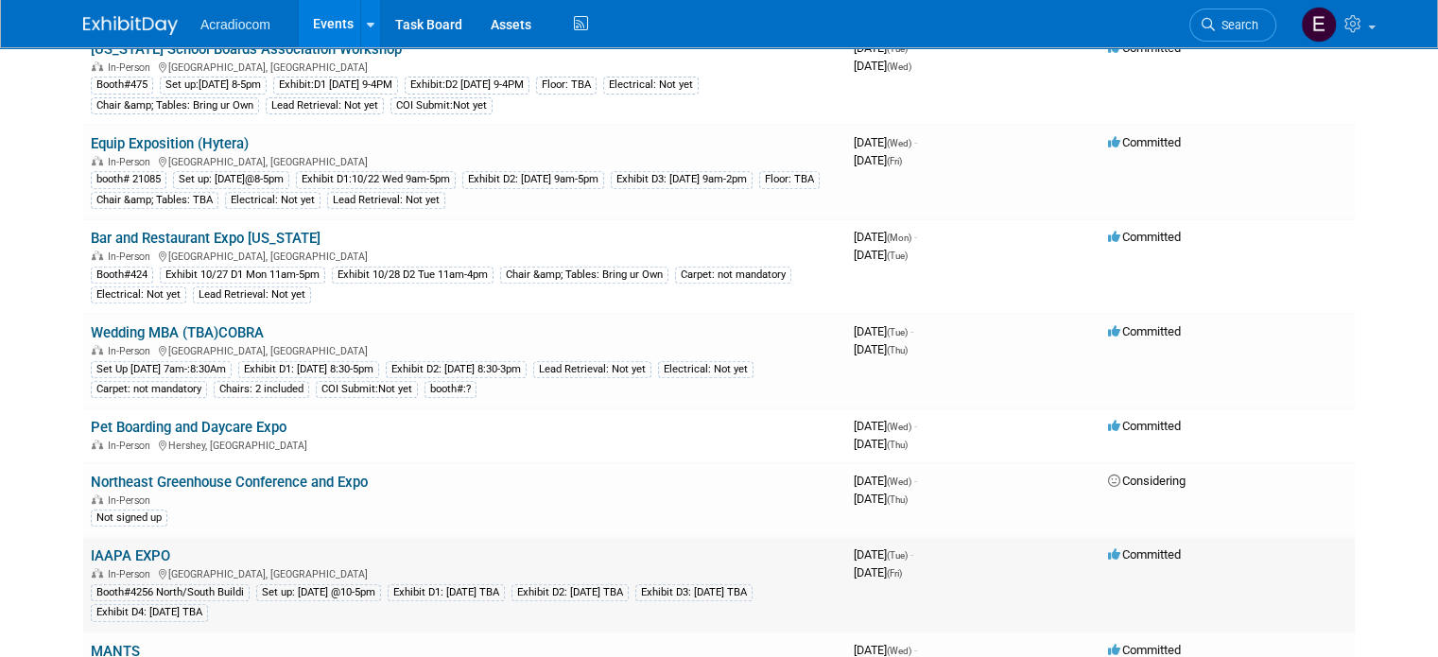
scroll to position [945, 0]
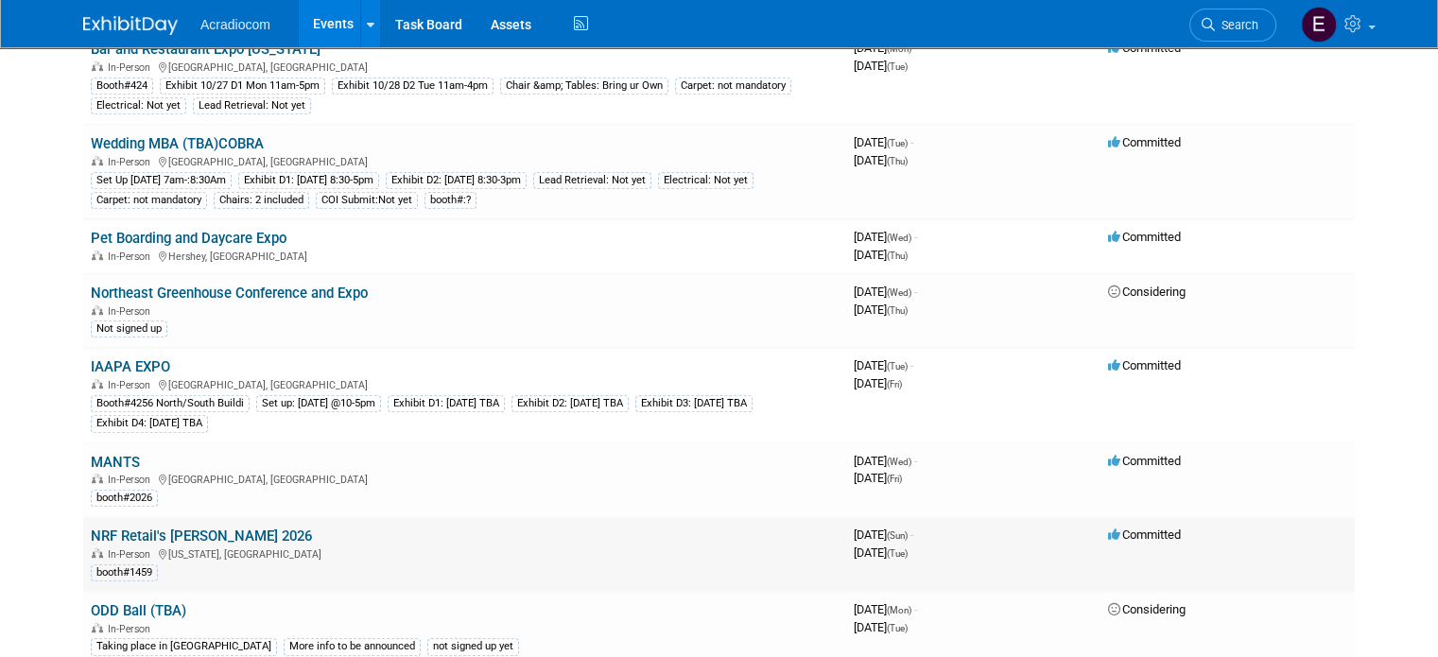
click at [216, 527] on link "NRF Retail's [PERSON_NAME] 2026" at bounding box center [201, 535] width 221 height 17
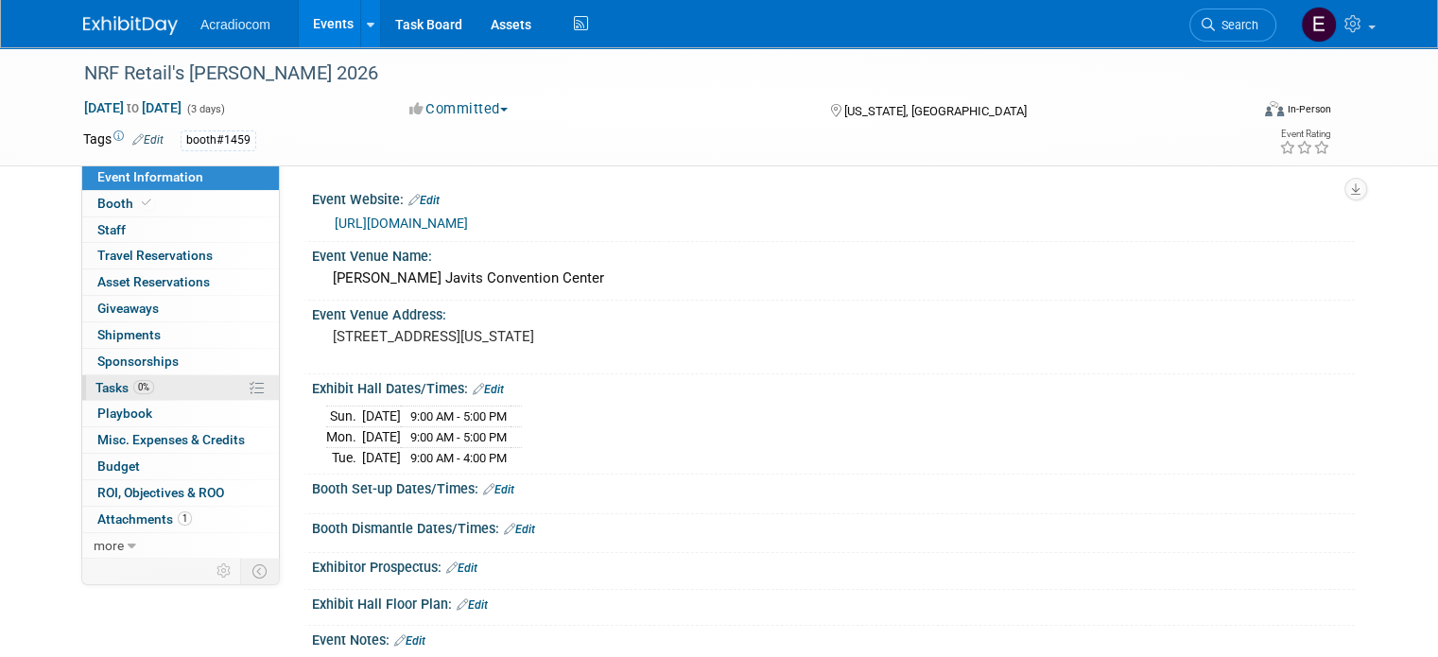
click at [117, 377] on link "0% Tasks 0%" at bounding box center [180, 388] width 197 height 26
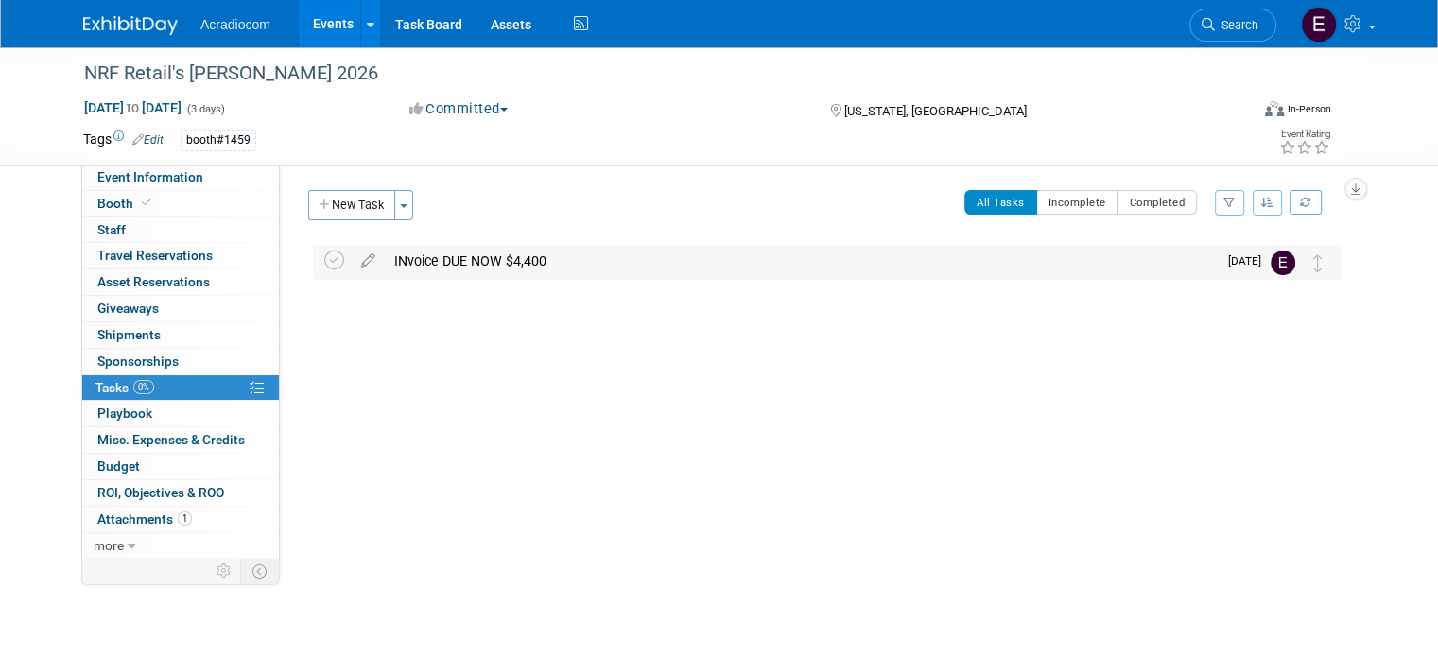
click at [484, 264] on div "INvoice DUE NOW $4,400" at bounding box center [801, 261] width 832 height 32
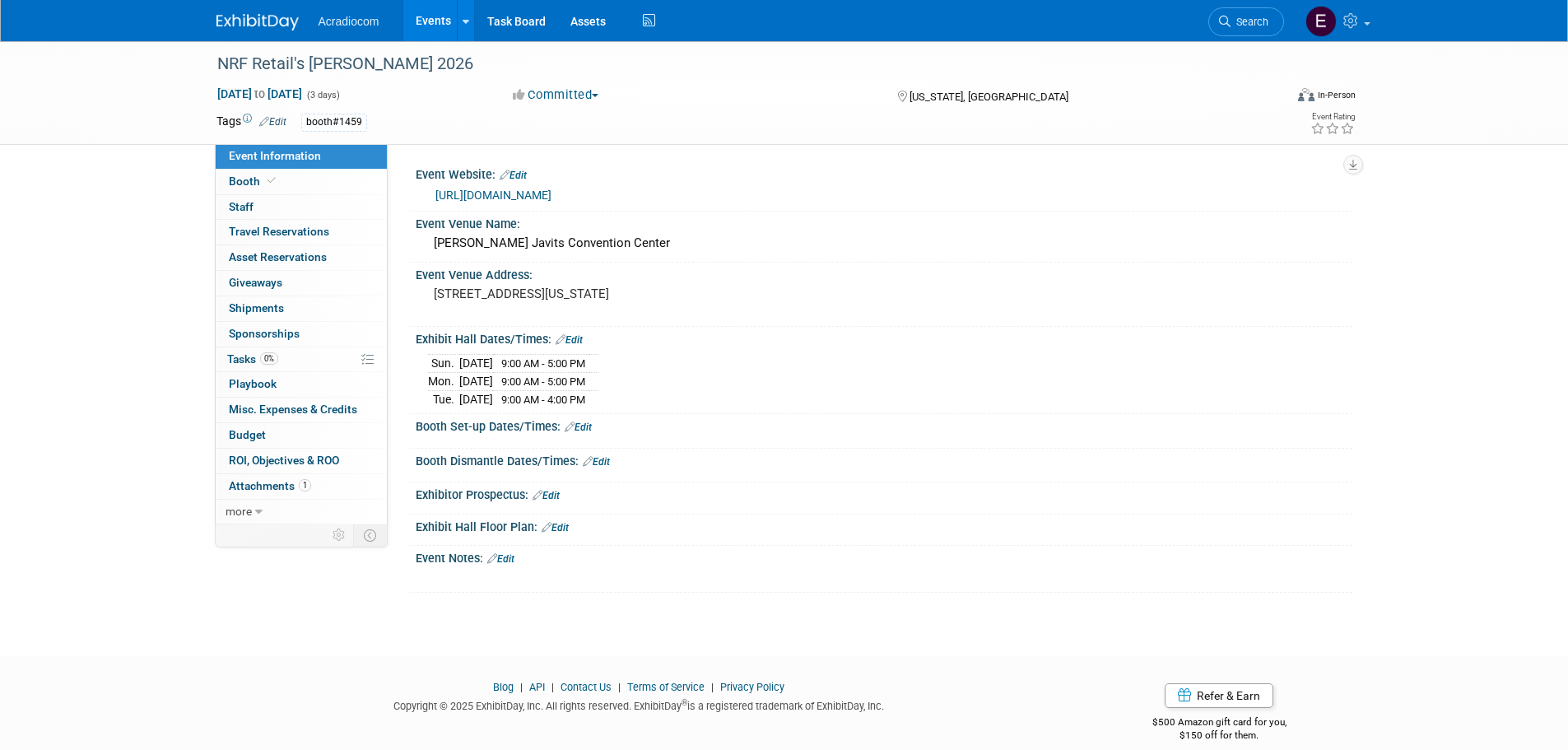
click at [274, 25] on img at bounding box center [258, 22] width 83 height 17
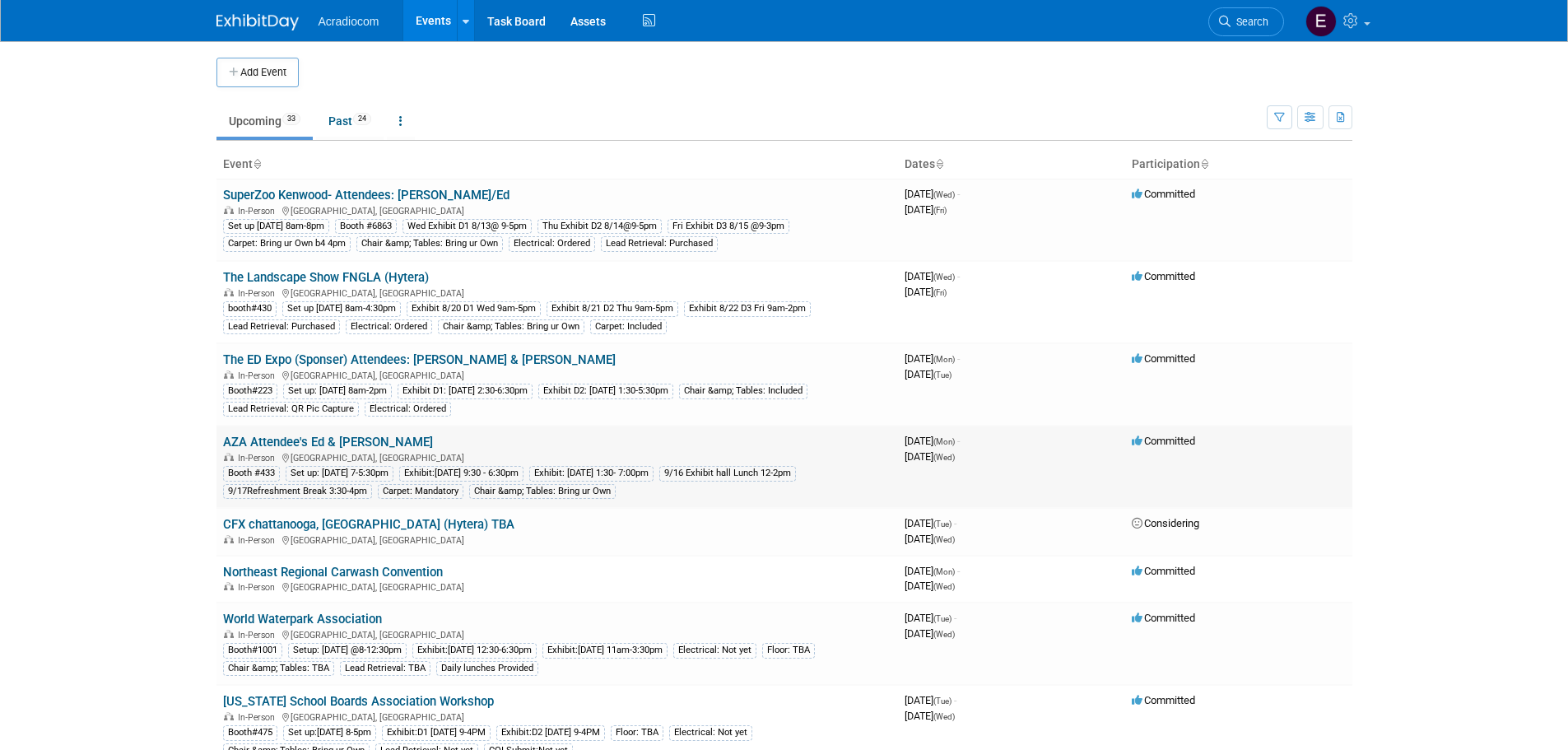
click at [354, 433] on td "AZA Attendee's Ed & Anthony In-Person Tampa, FL Booth #433 Set up: 9/15 Mon 7-5…" at bounding box center [557, 467] width 682 height 83
click at [354, 448] on link "AZA Attendee's Ed & [PERSON_NAME]" at bounding box center [327, 442] width 210 height 15
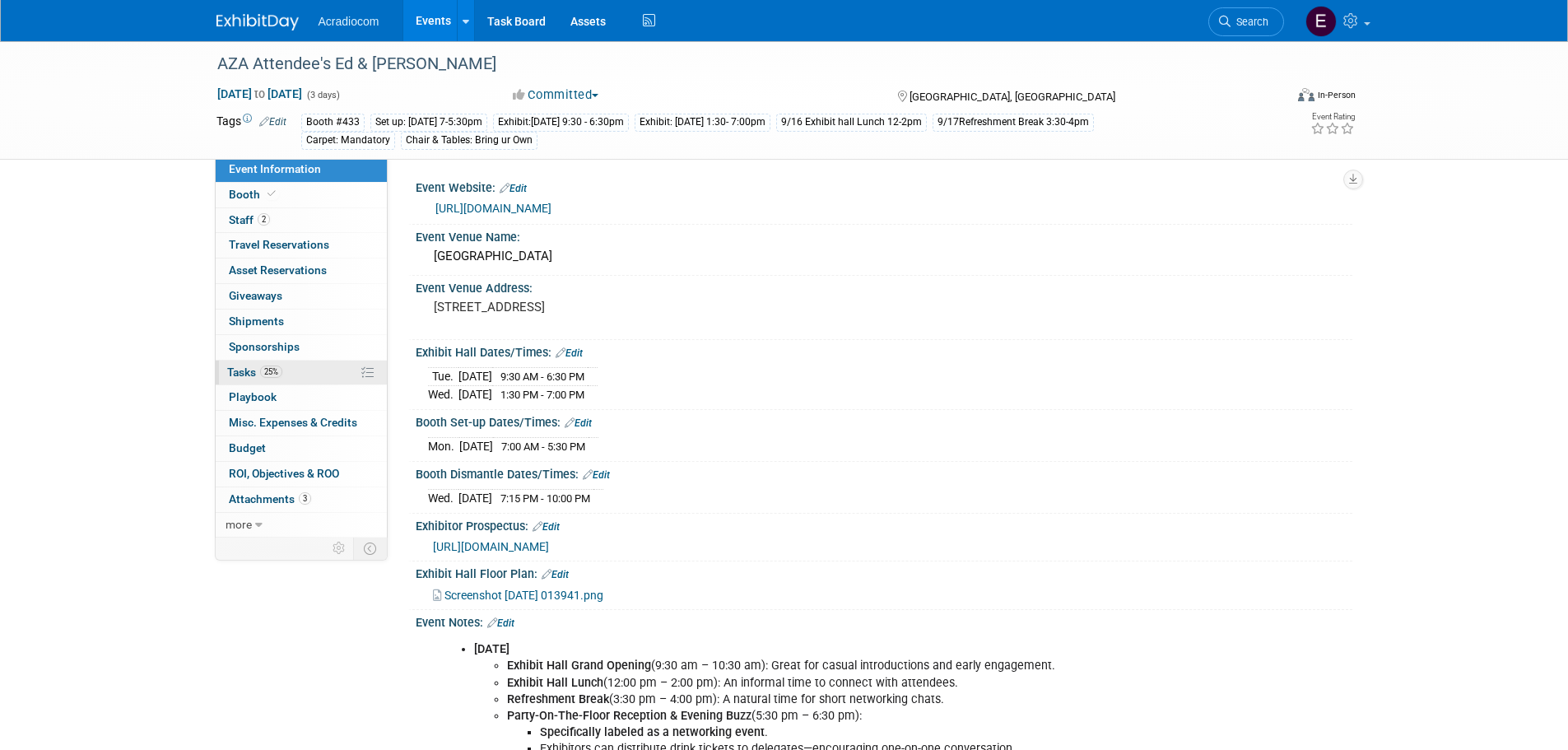
click at [261, 368] on span "25%" at bounding box center [272, 372] width 23 height 12
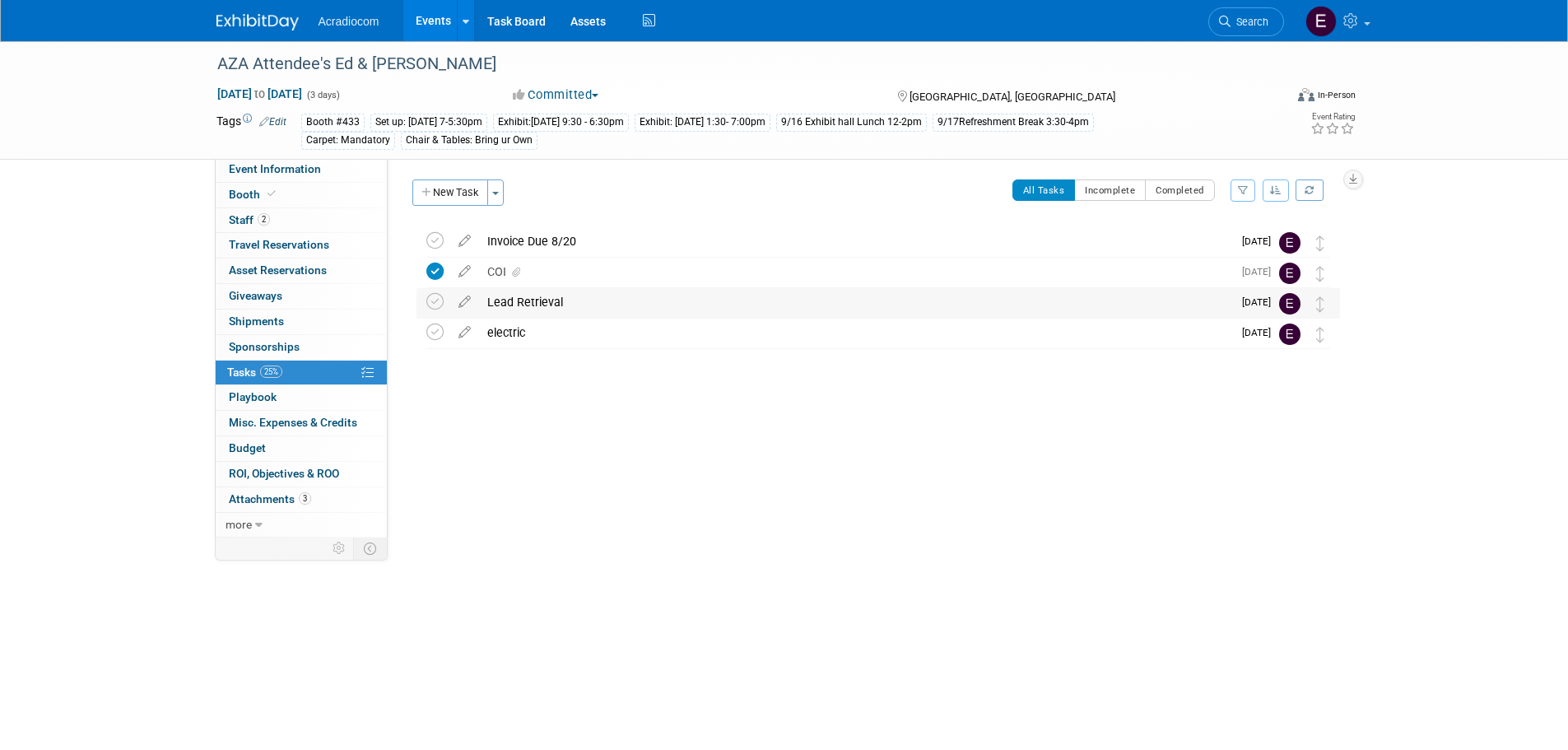
click at [573, 298] on div "Lead Retrieval" at bounding box center [855, 302] width 753 height 28
